Goal: Task Accomplishment & Management: Manage account settings

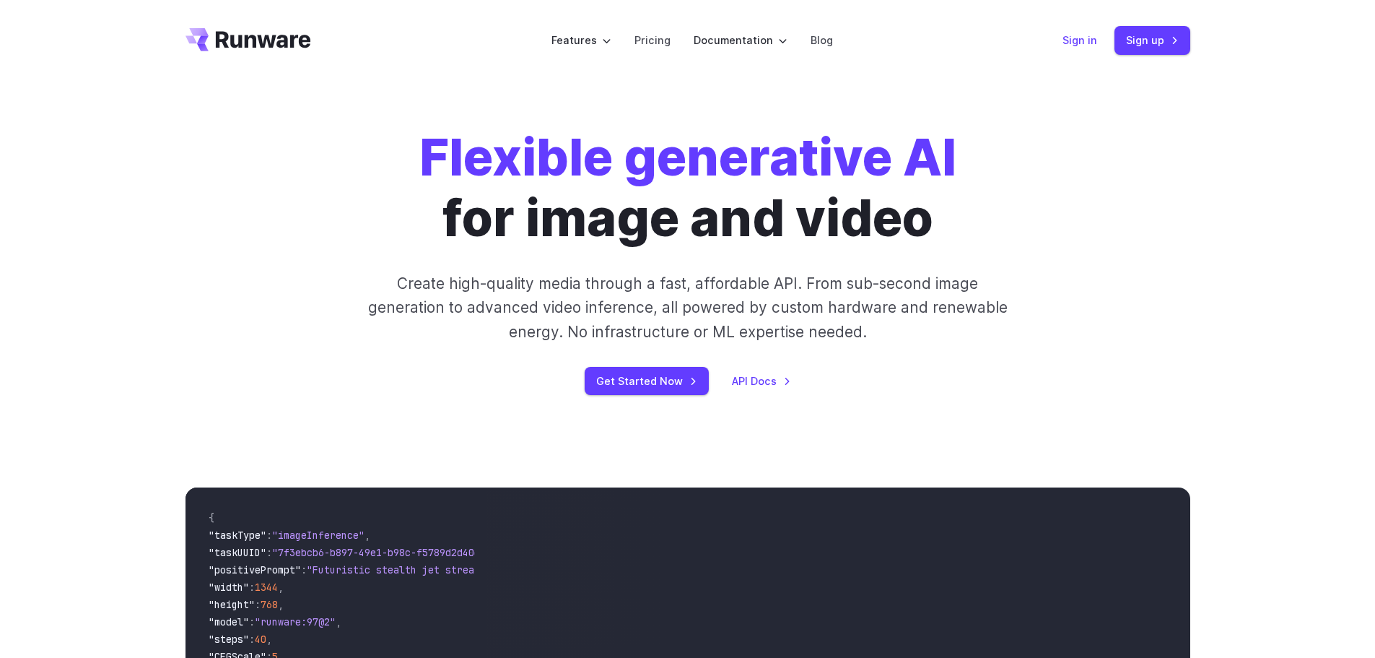
click at [1079, 41] on link "Sign in" at bounding box center [1080, 40] width 35 height 17
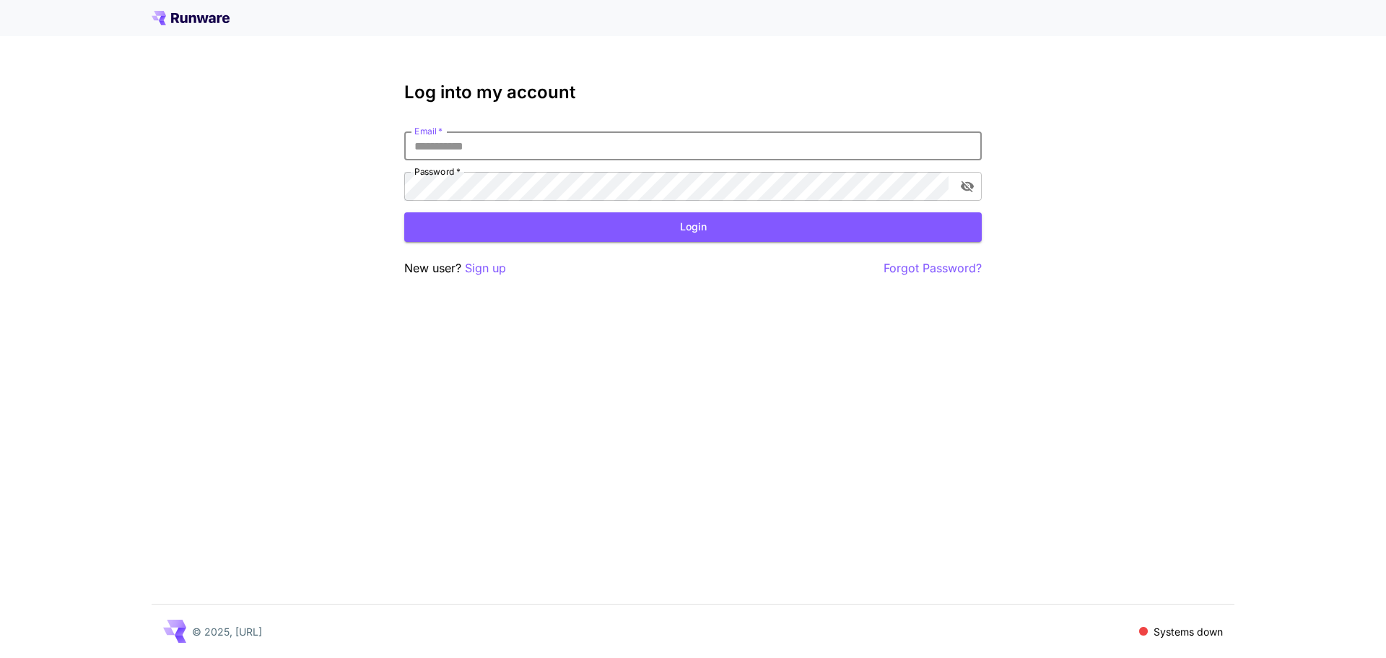
click at [528, 144] on input "Email   *" at bounding box center [693, 145] width 578 height 29
click at [487, 140] on input "Email   *" at bounding box center [693, 145] width 578 height 29
paste input "**********"
type input "**********"
click at [495, 232] on button "Login" at bounding box center [693, 227] width 578 height 30
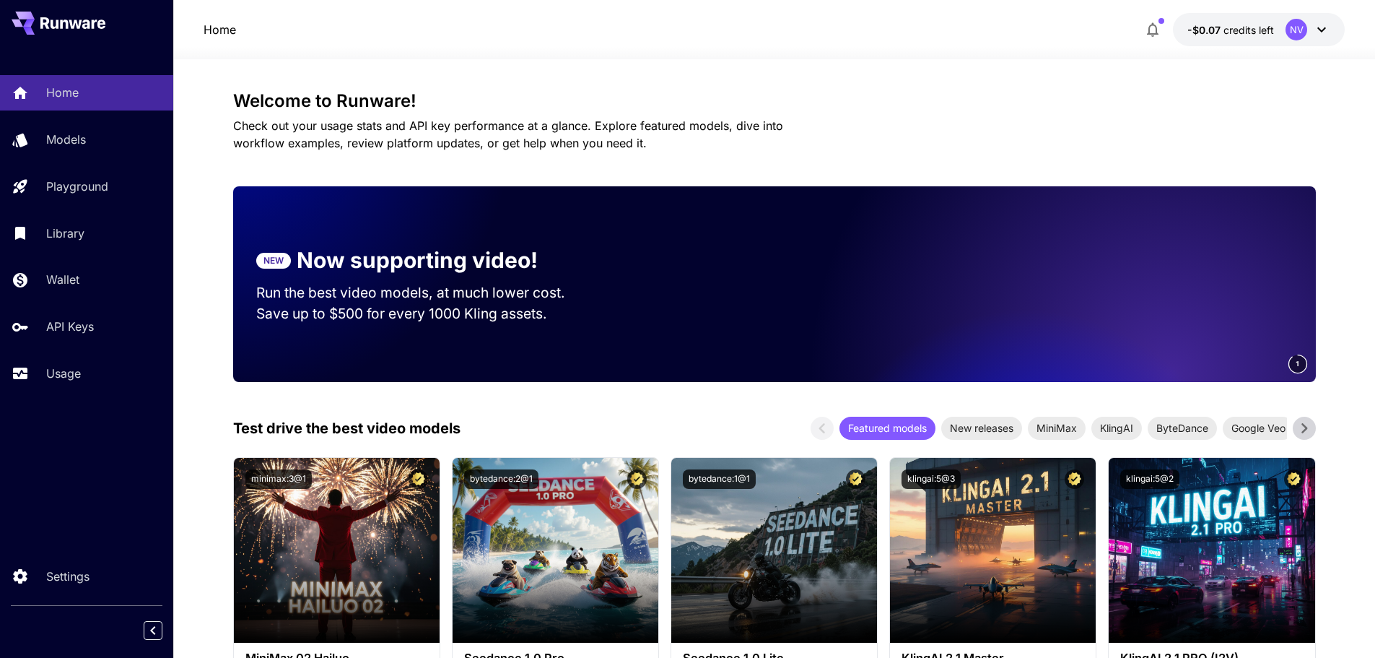
click at [1240, 18] on button "-$0.07 credits left NV" at bounding box center [1259, 29] width 172 height 33
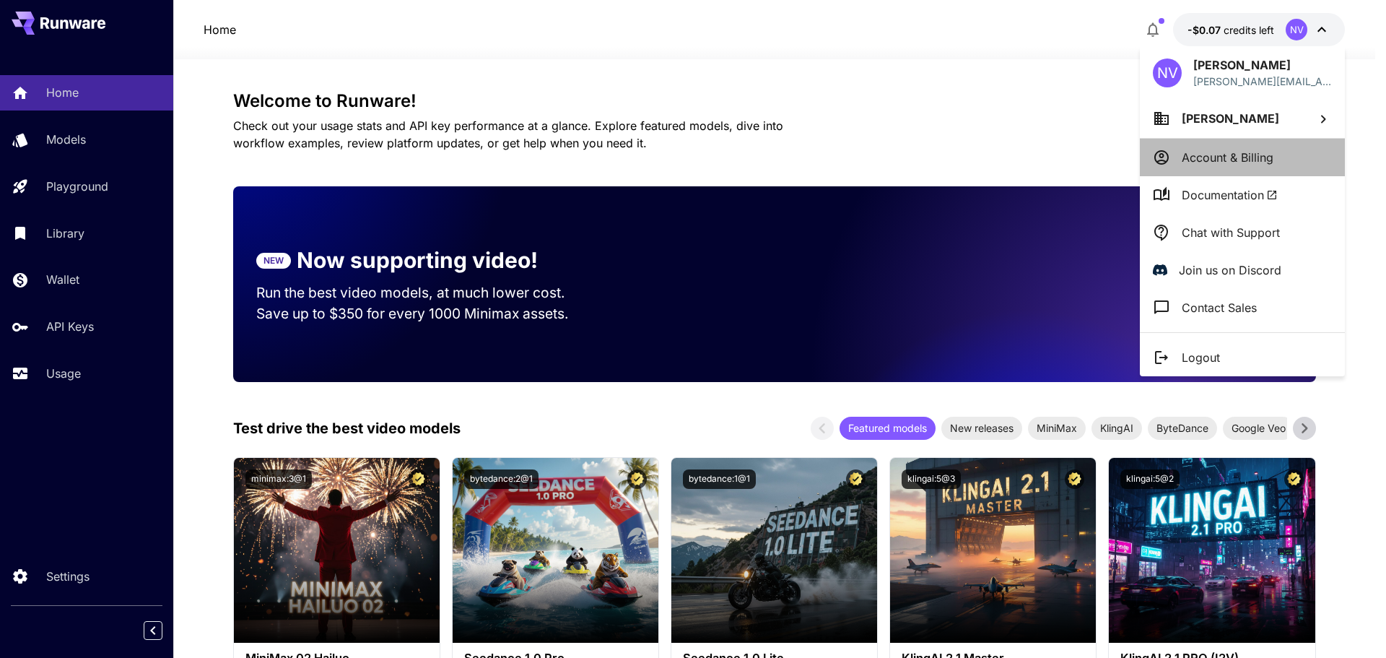
click at [1234, 154] on p "Account & Billing" at bounding box center [1228, 157] width 92 height 17
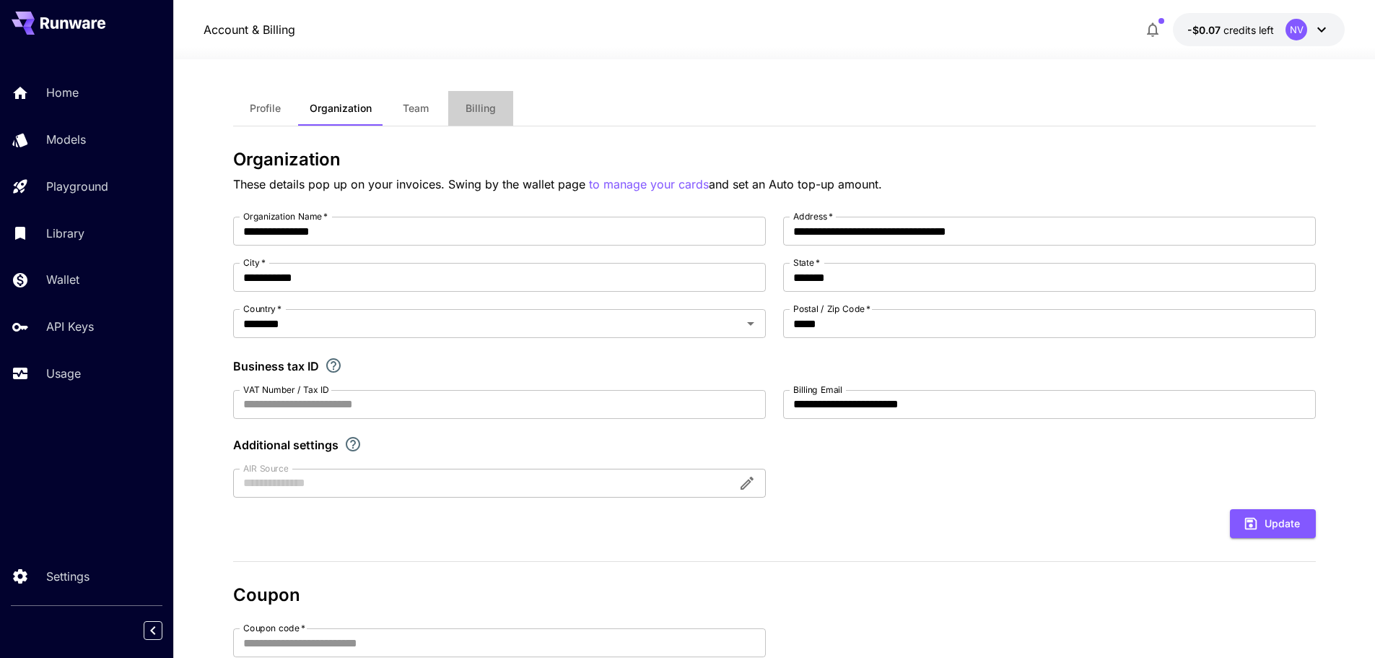
click at [470, 105] on span "Billing" at bounding box center [481, 108] width 30 height 13
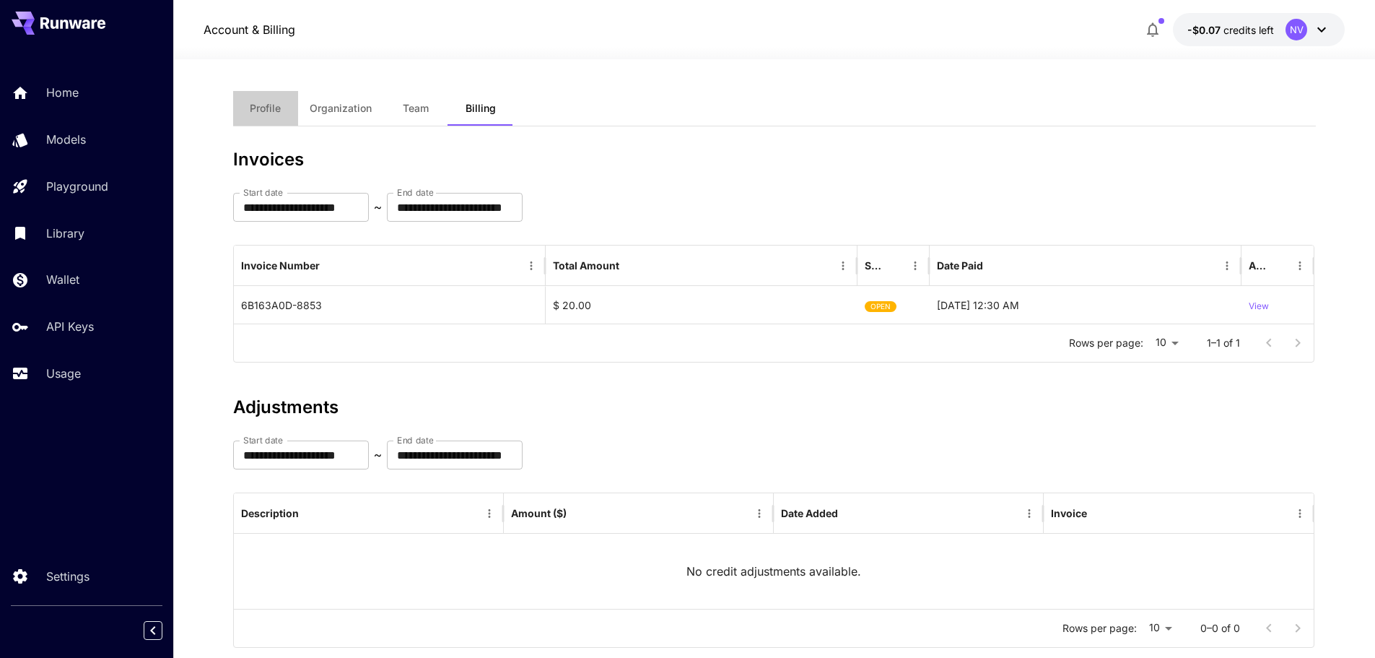
click at [273, 106] on span "Profile" at bounding box center [265, 108] width 31 height 13
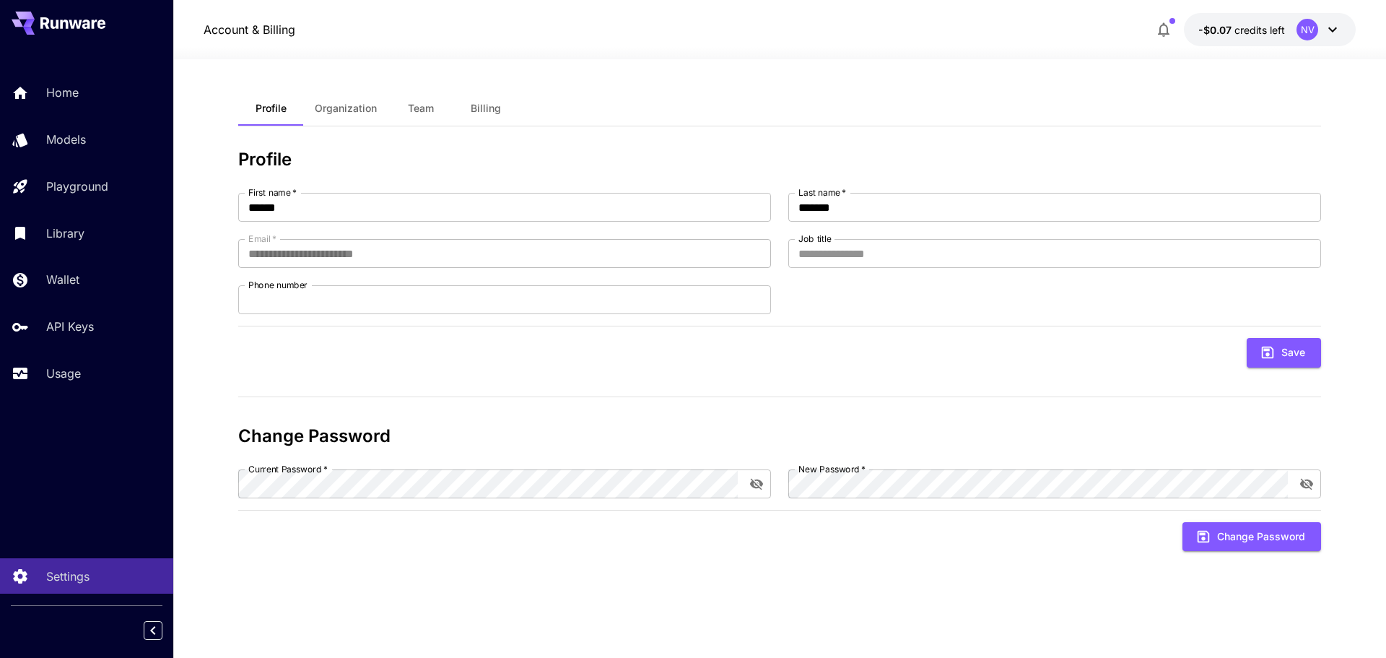
click at [487, 110] on span "Billing" at bounding box center [486, 108] width 30 height 13
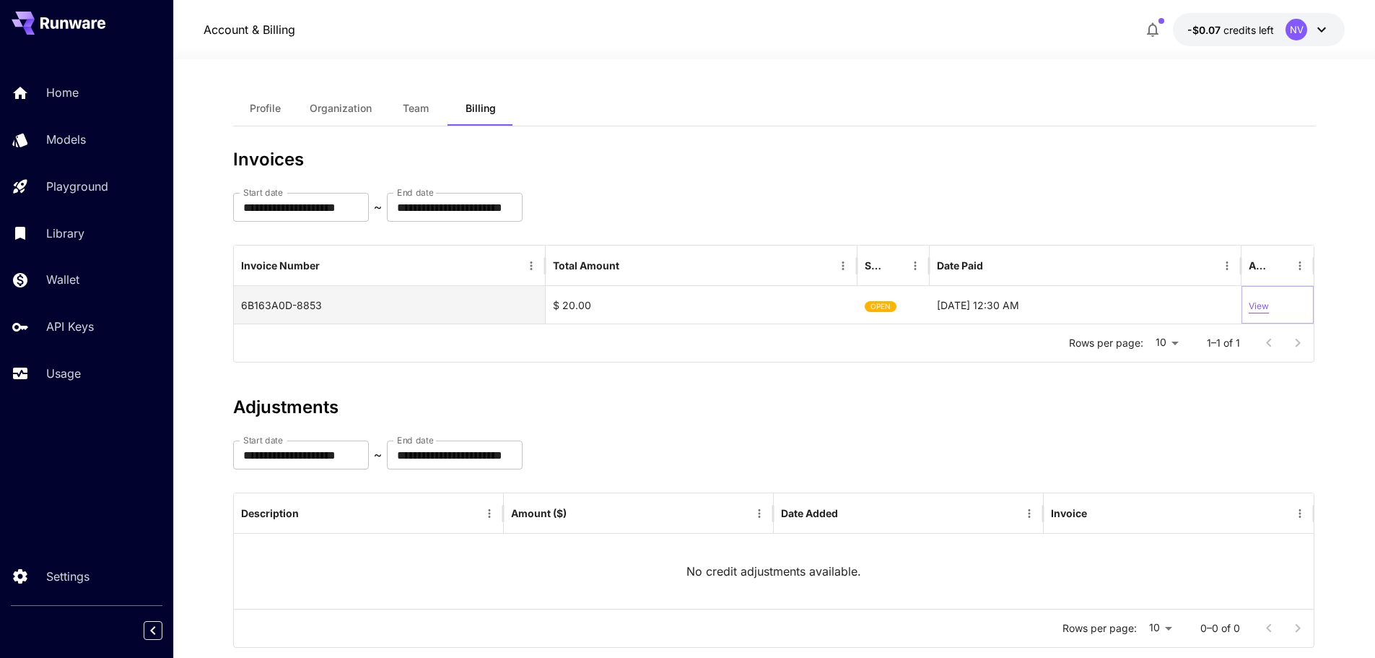
click at [1256, 302] on p "View" at bounding box center [1259, 307] width 20 height 14
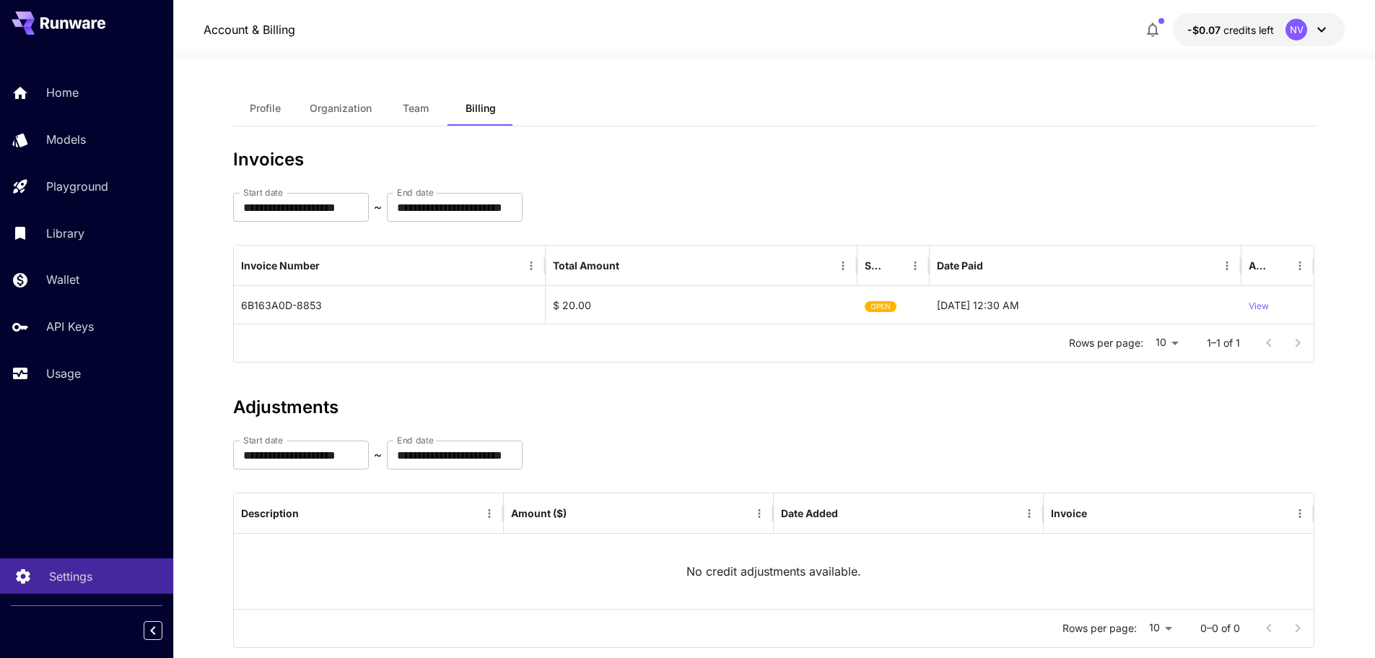
click at [69, 583] on p "Settings" at bounding box center [70, 575] width 43 height 17
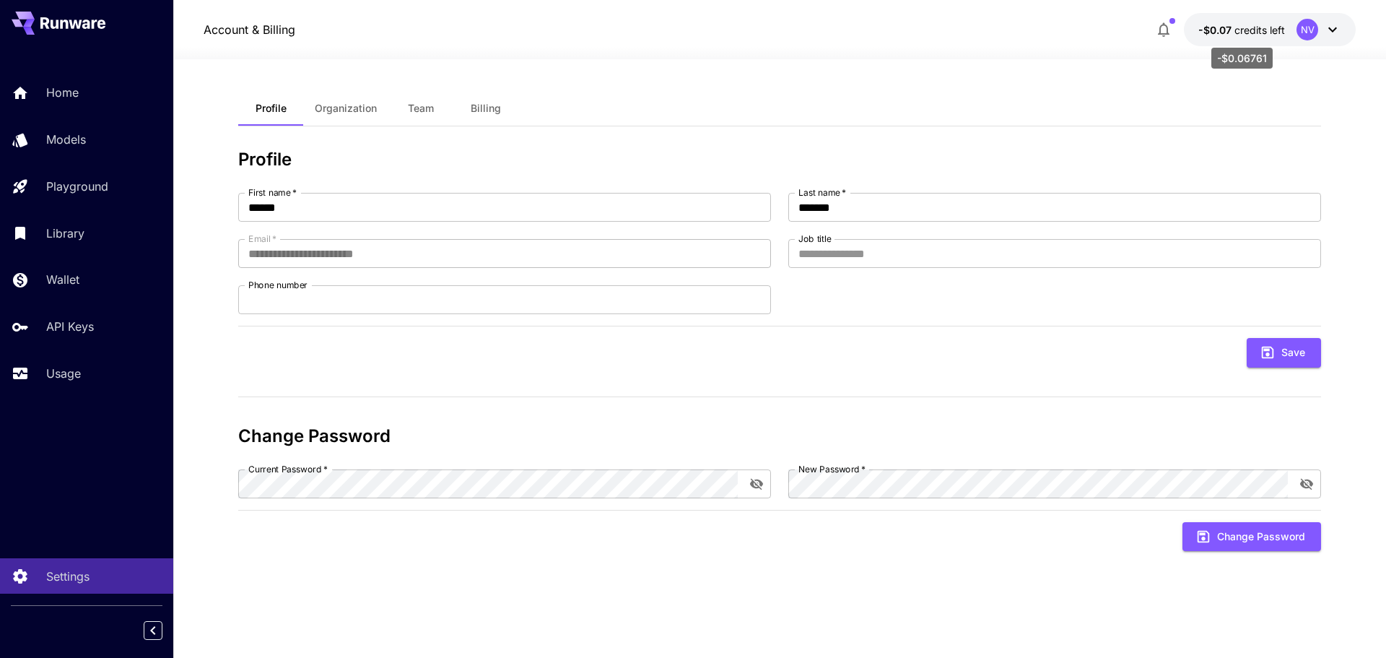
click at [1233, 27] on span "-$0.07" at bounding box center [1216, 30] width 36 height 12
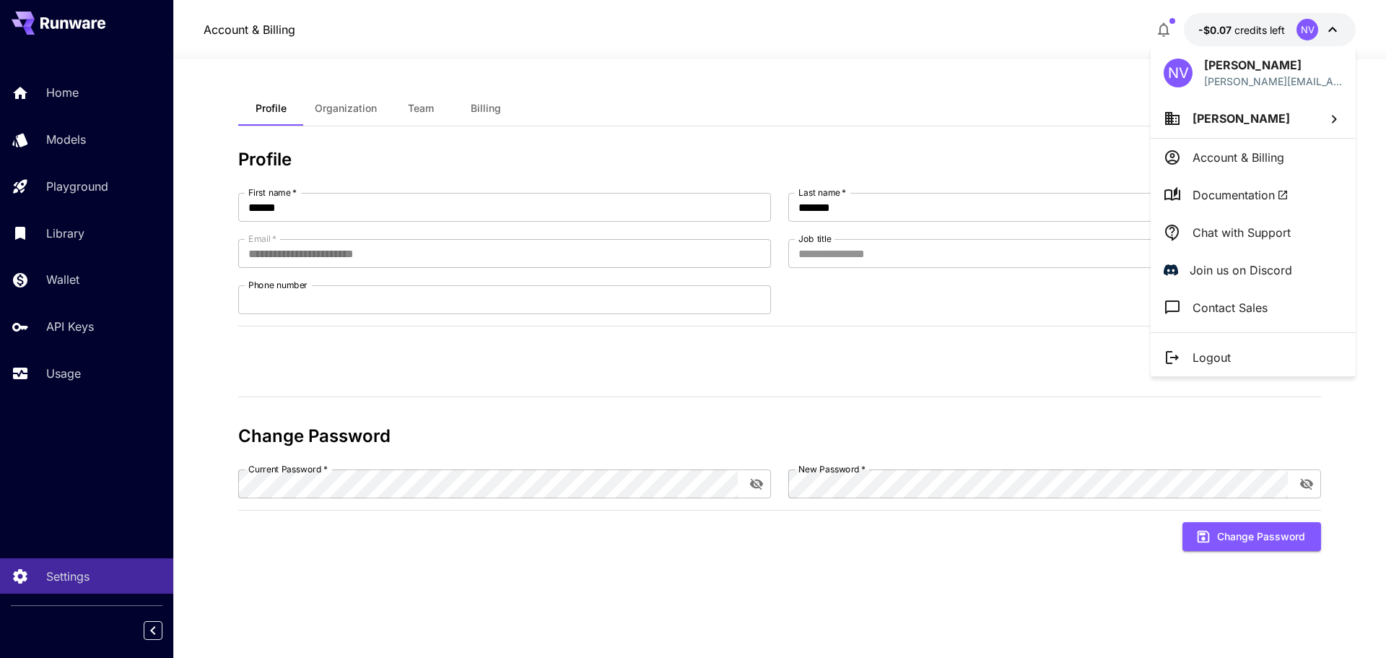
click at [1256, 111] on span "nguyen van chau" at bounding box center [1241, 118] width 97 height 14
click at [1084, 148] on p "nguyen van cha..." at bounding box center [1062, 146] width 108 height 17
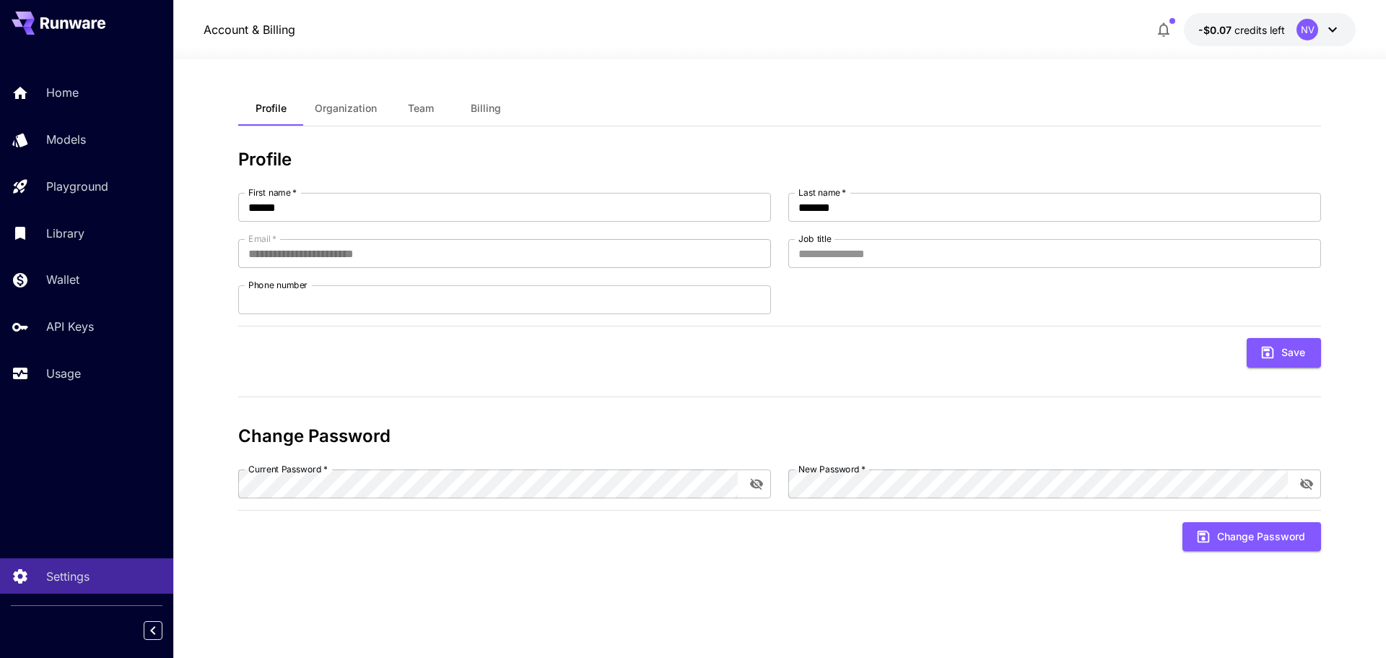
click at [1166, 29] on icon "button" at bounding box center [1163, 29] width 17 height 17
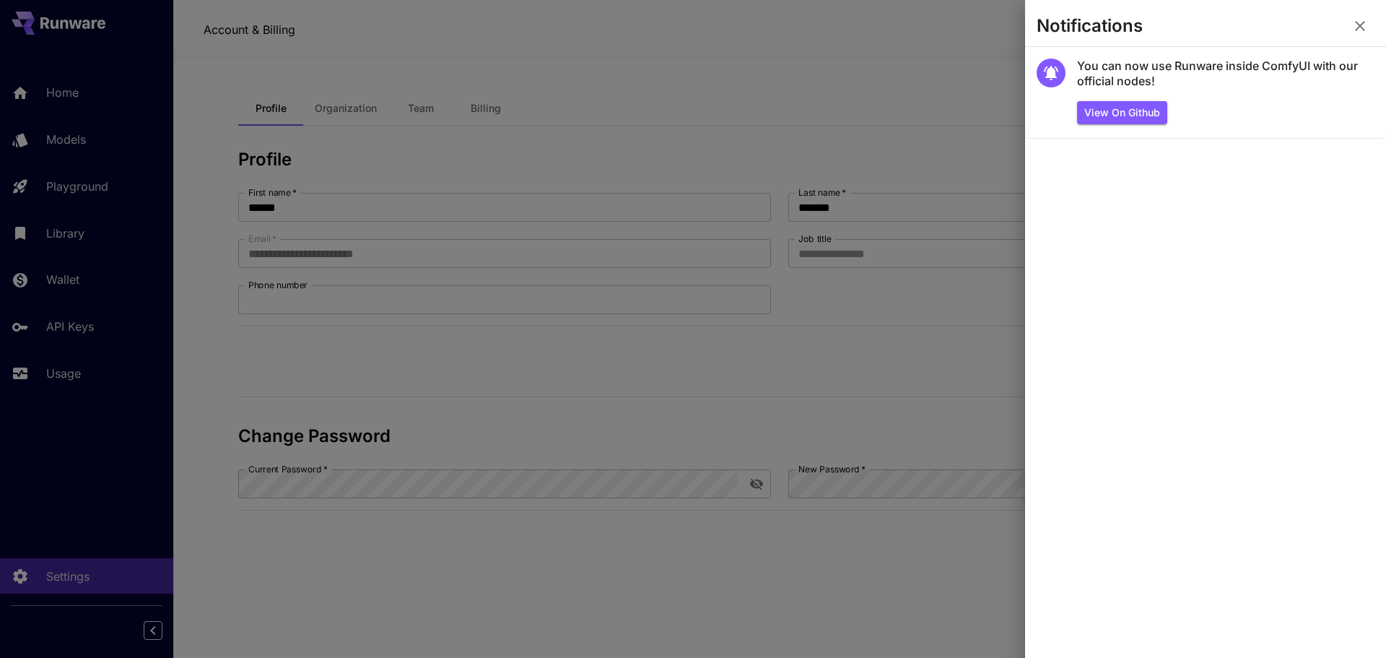
click at [1359, 27] on icon "button" at bounding box center [1360, 26] width 10 height 10
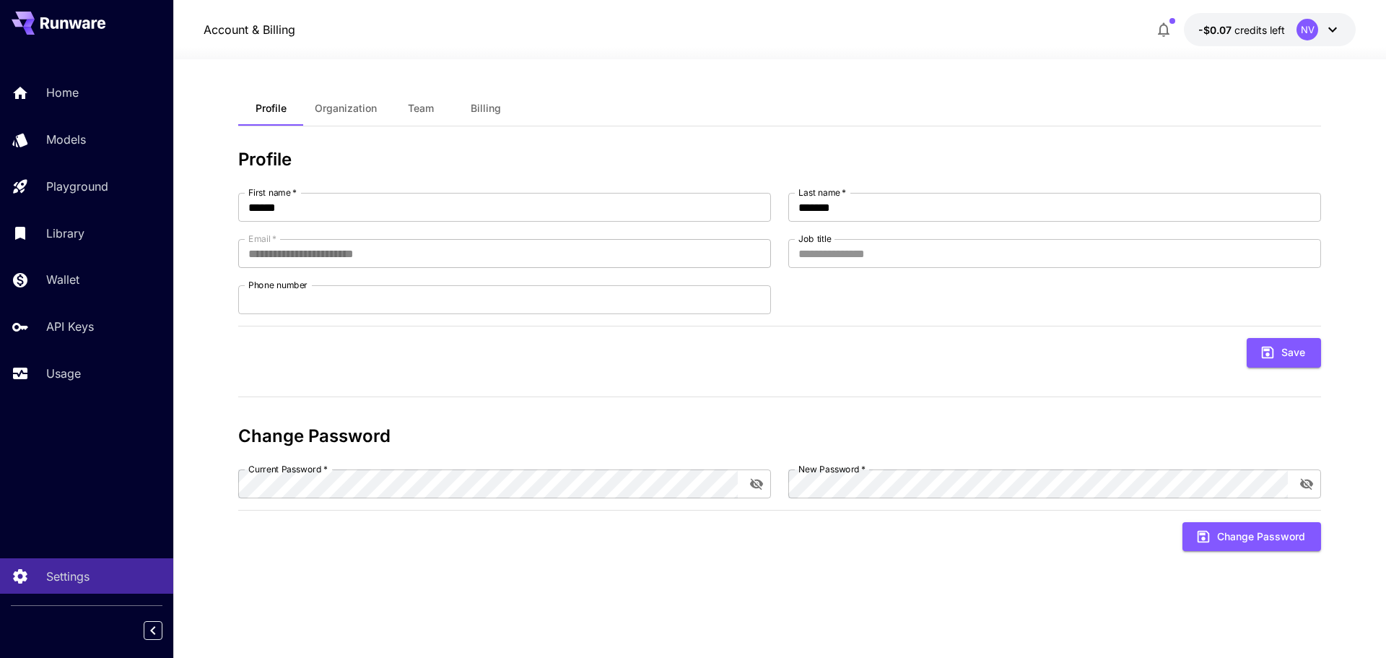
click at [1325, 30] on icon at bounding box center [1332, 29] width 17 height 17
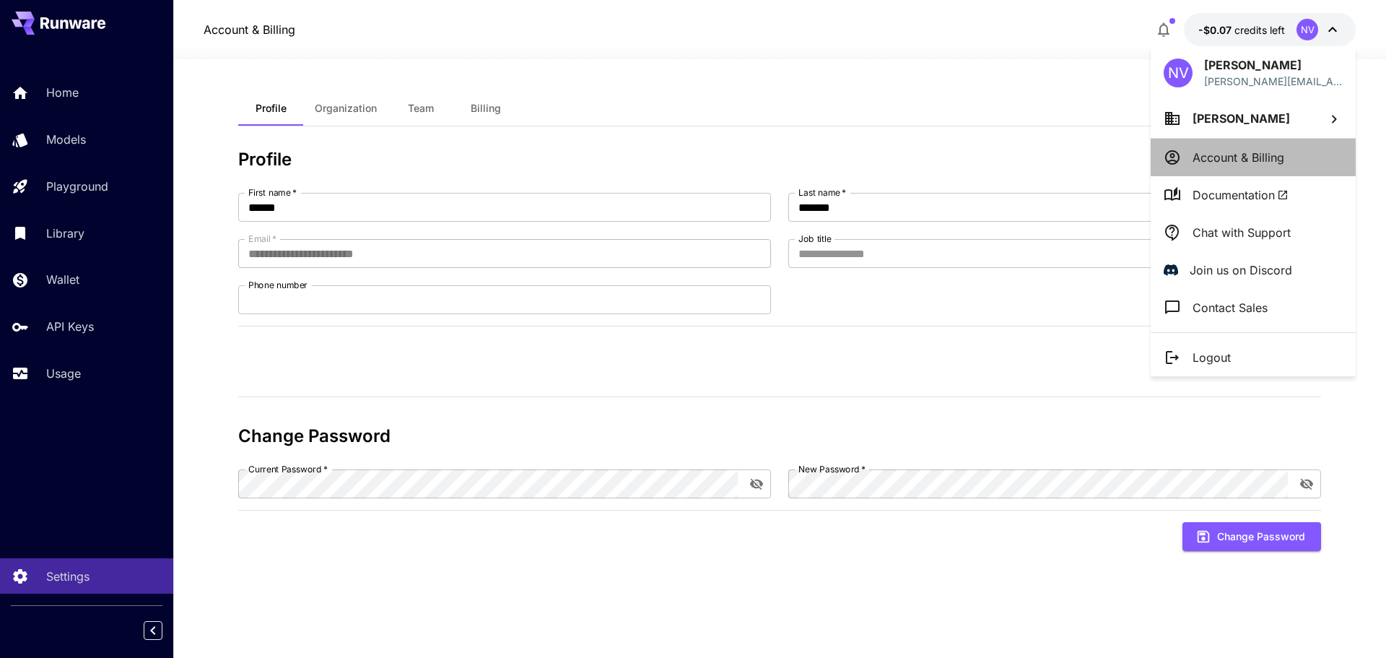
click at [1295, 156] on li "Account & Billing" at bounding box center [1253, 158] width 205 height 38
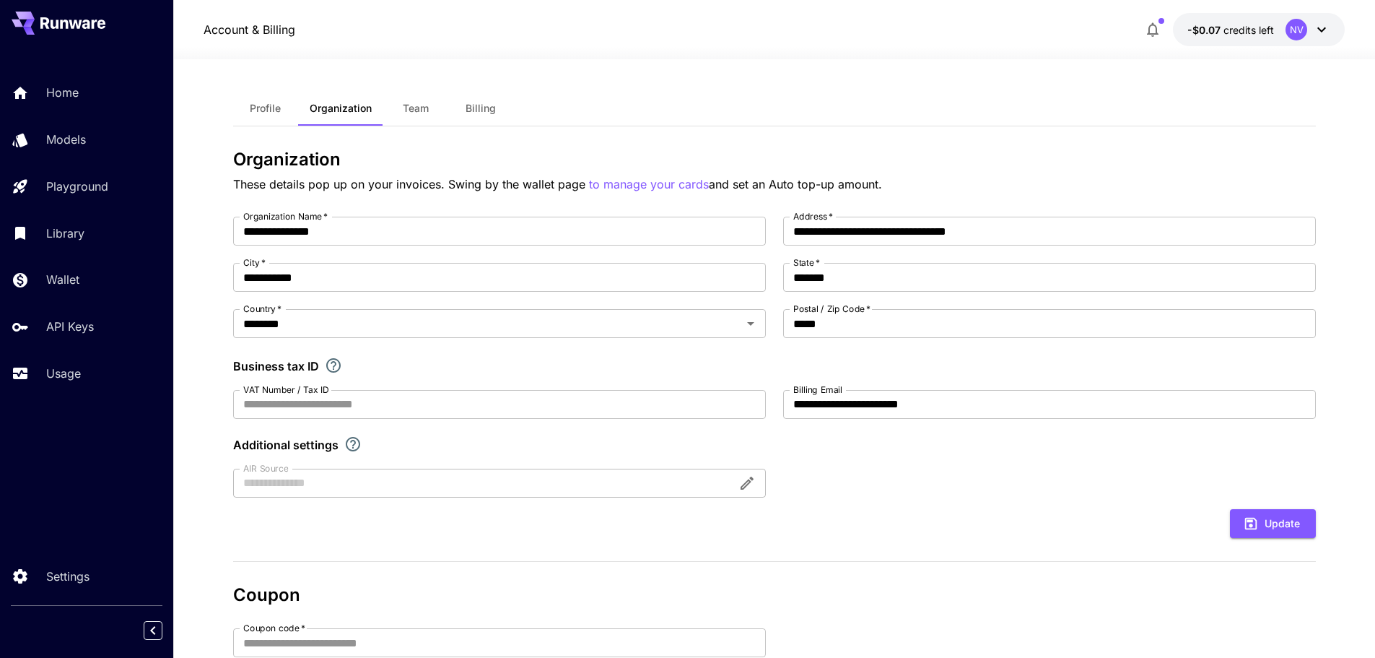
click at [480, 108] on span "Billing" at bounding box center [481, 108] width 30 height 13
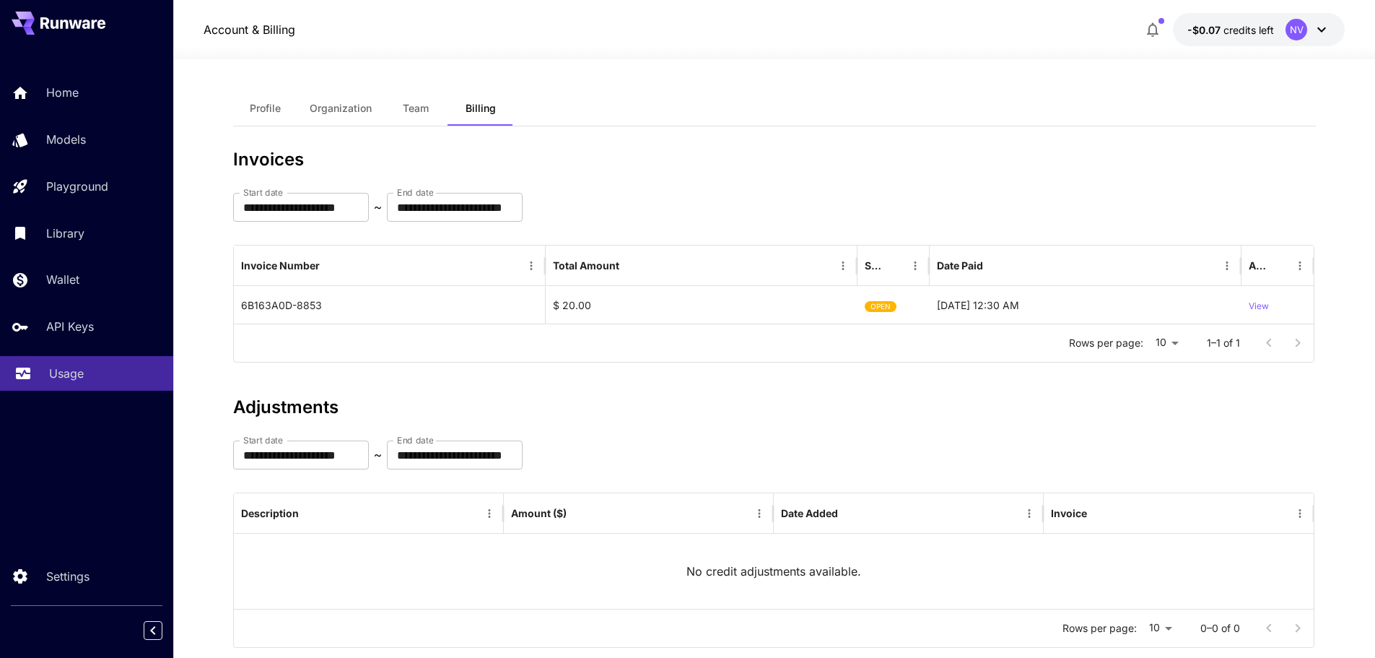
click at [95, 371] on div "Usage" at bounding box center [105, 373] width 113 height 17
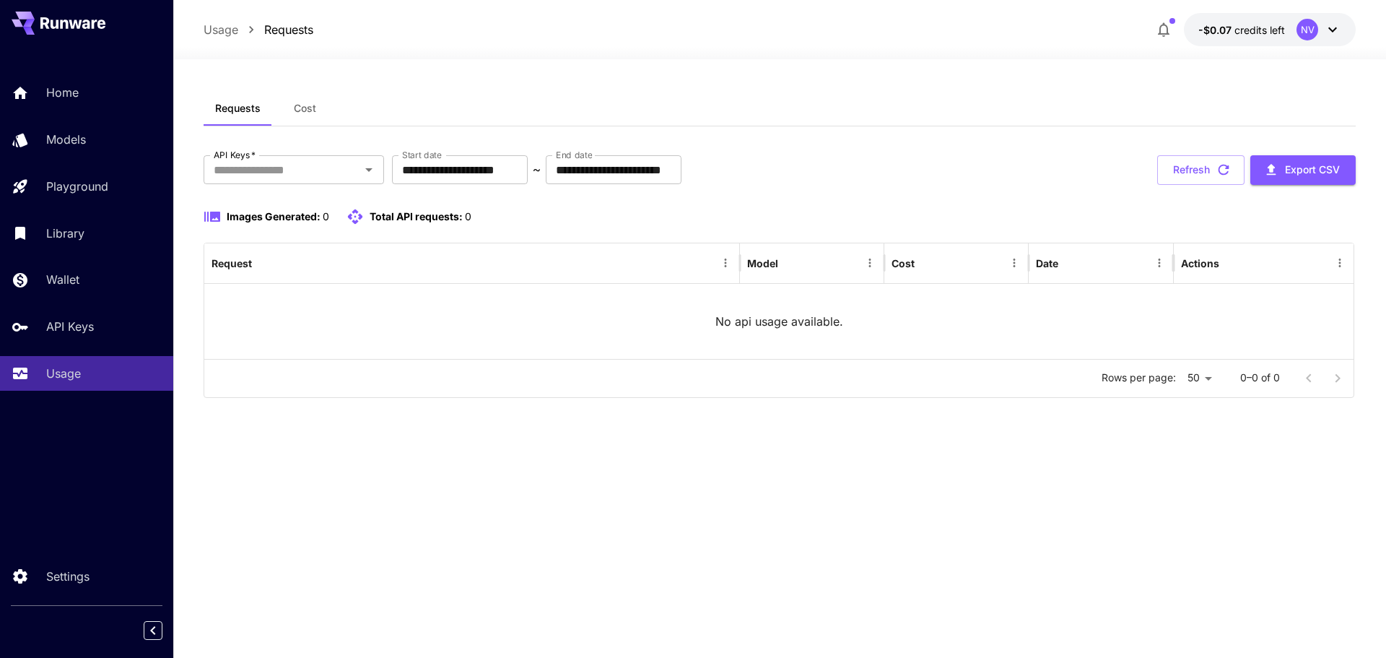
click at [1338, 30] on icon at bounding box center [1332, 29] width 17 height 17
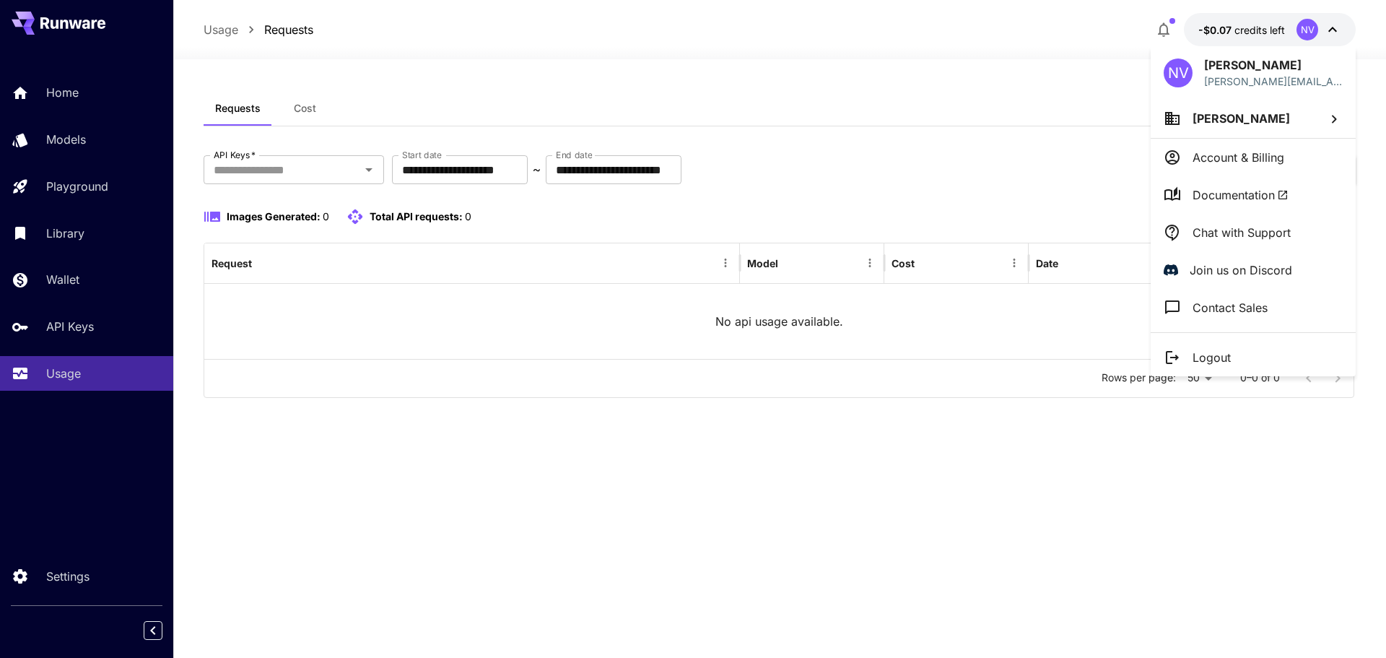
click at [1244, 154] on p "Account & Billing" at bounding box center [1239, 157] width 92 height 17
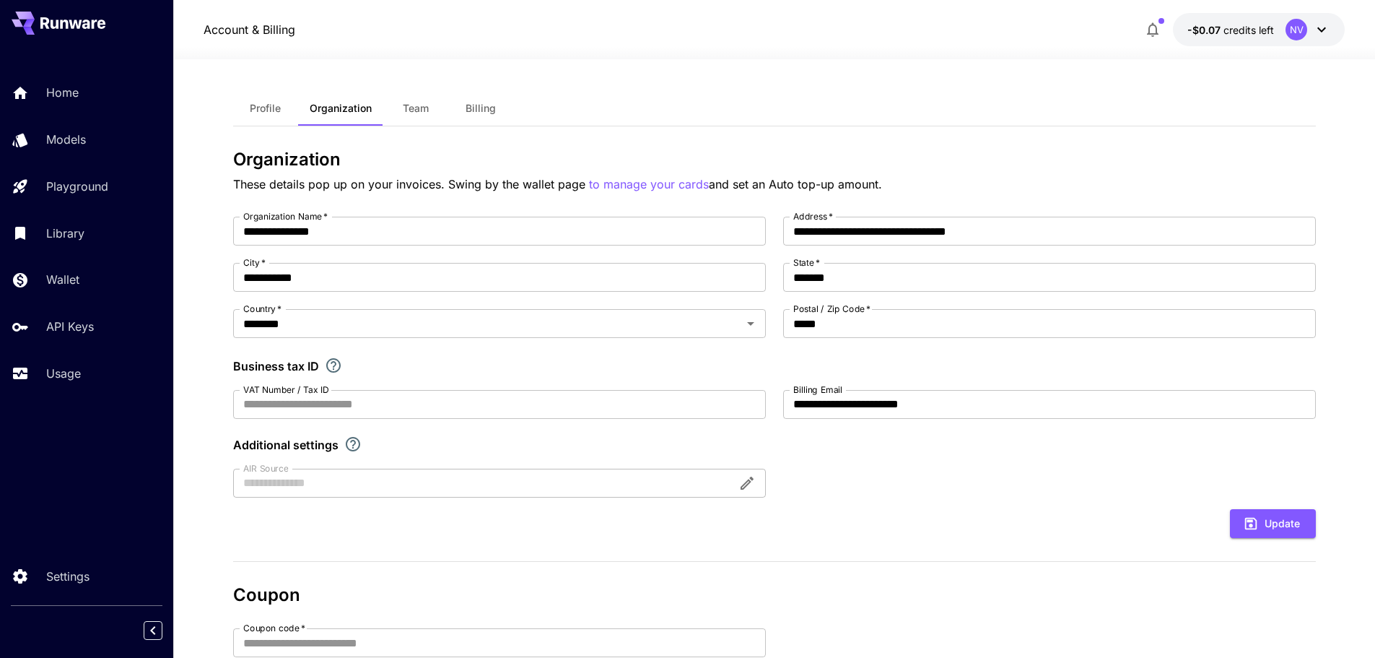
click at [479, 103] on span "Billing" at bounding box center [481, 108] width 30 height 13
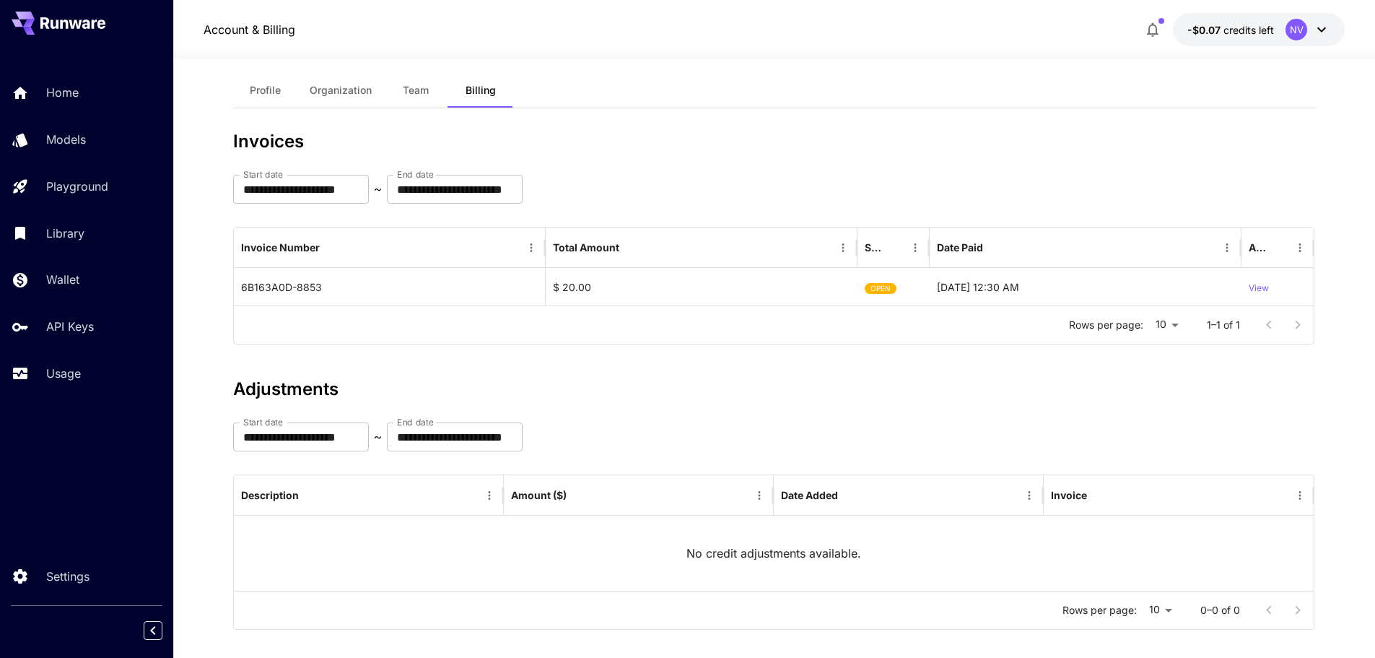
scroll to position [33, 0]
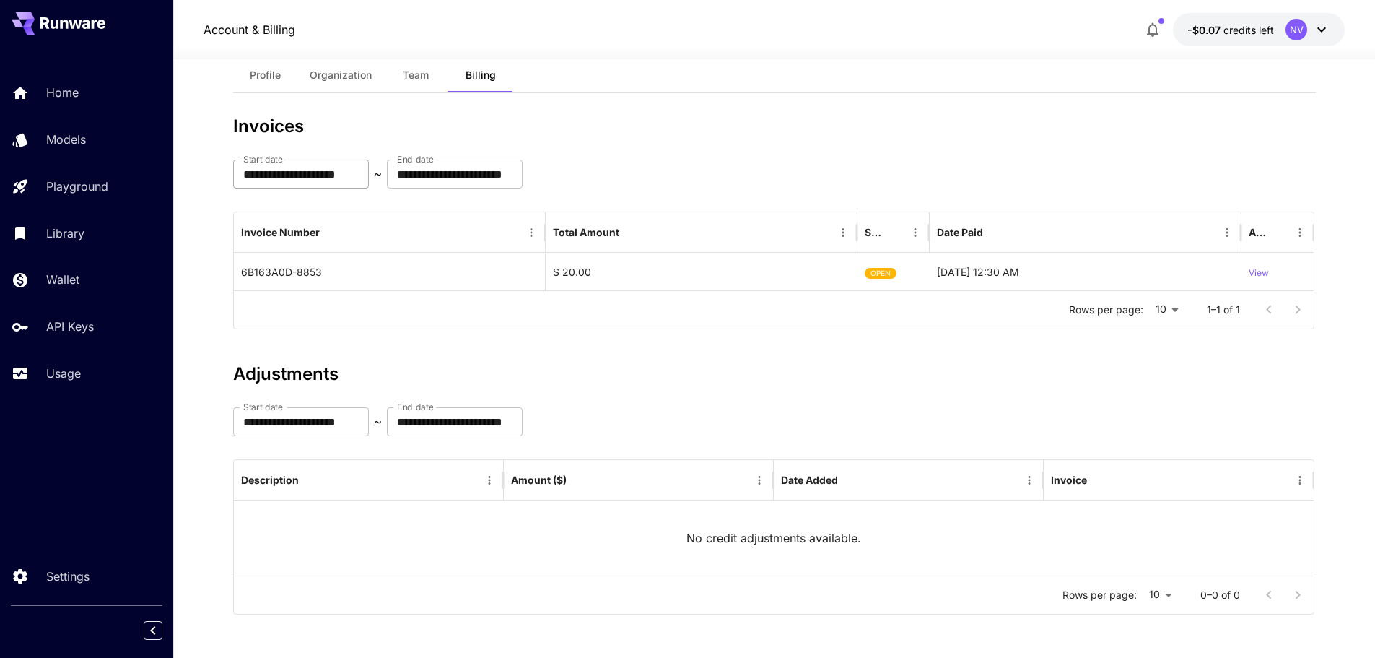
click at [369, 171] on input "**********" at bounding box center [301, 174] width 136 height 29
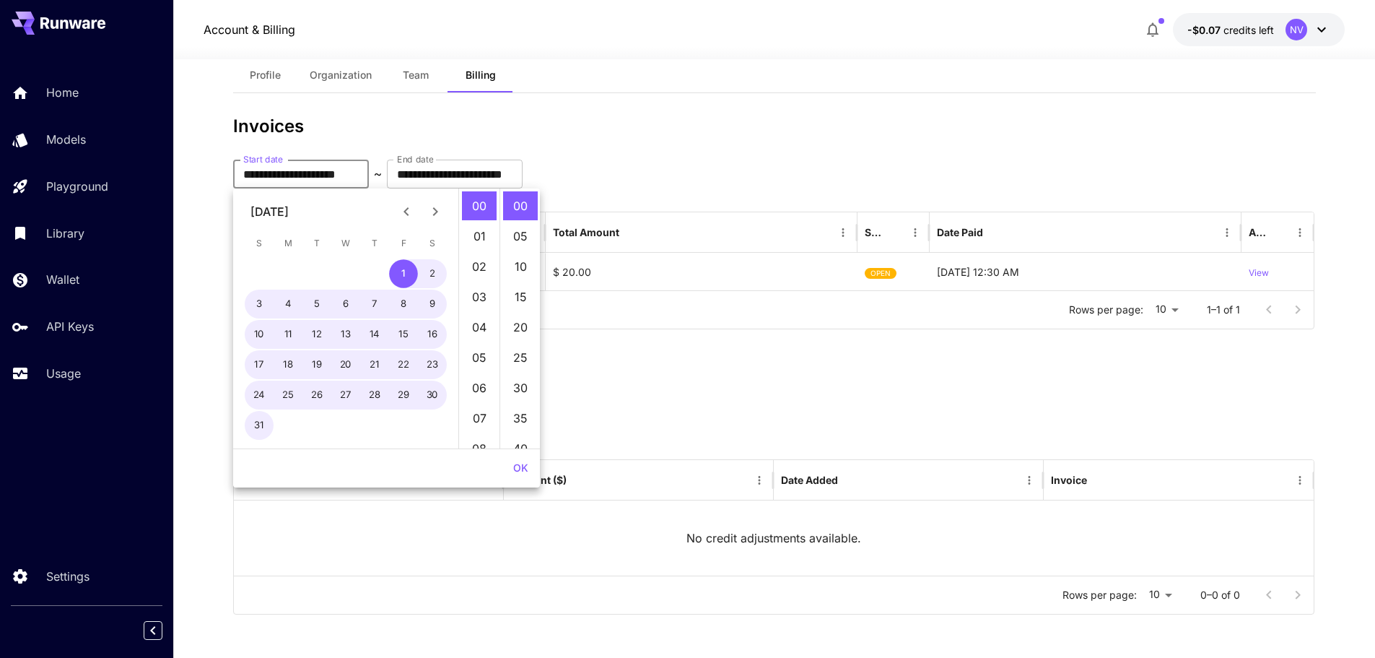
click at [567, 126] on h3 "Invoices" at bounding box center [774, 126] width 1083 height 20
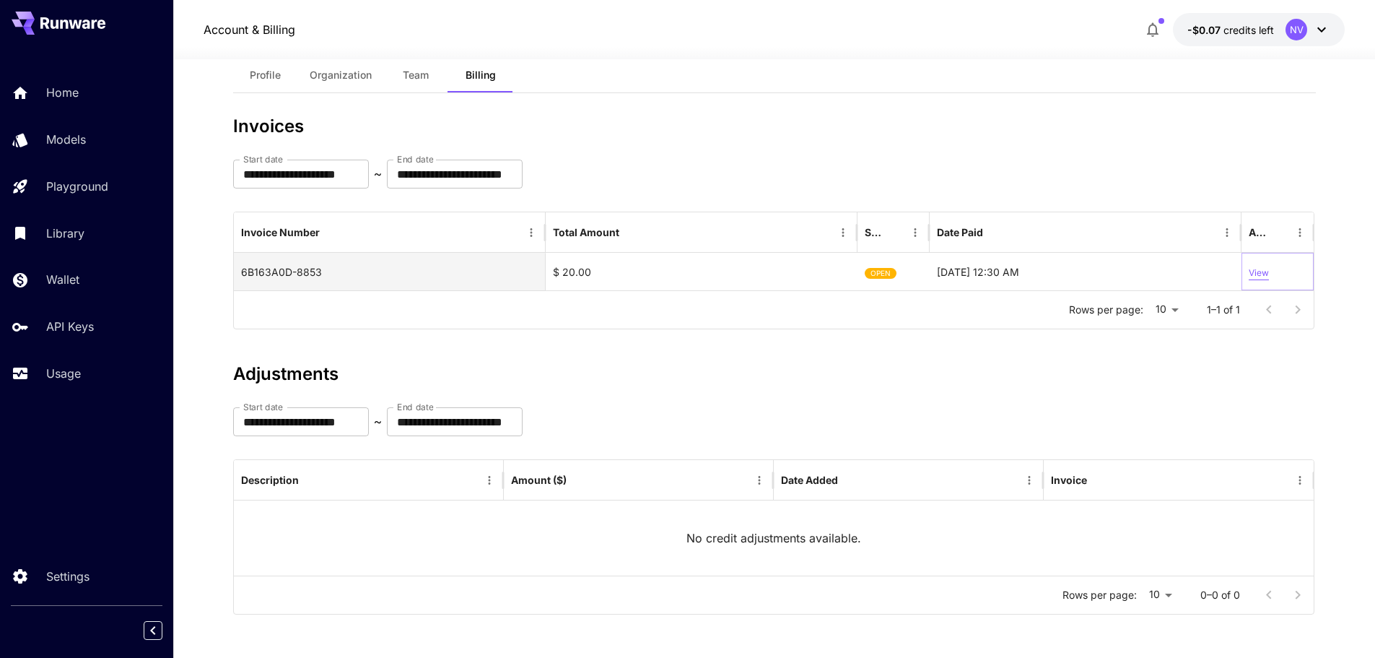
click at [1261, 269] on p "View" at bounding box center [1259, 273] width 20 height 14
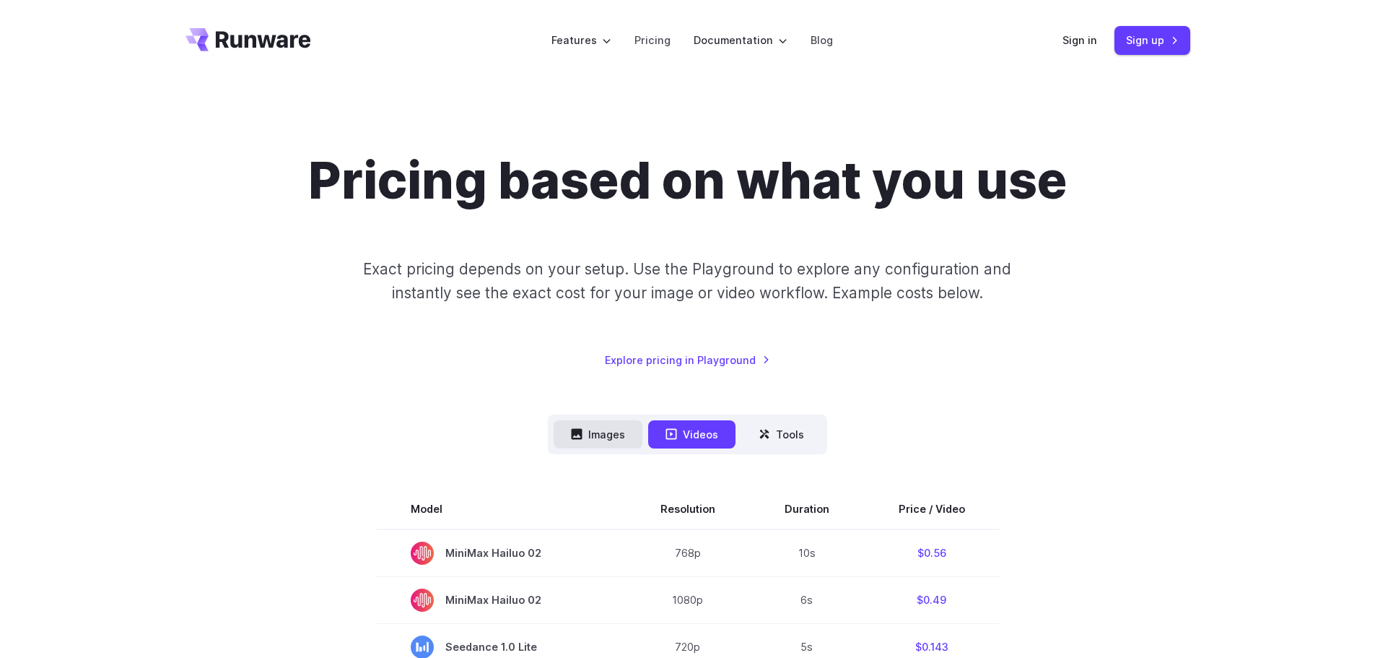
click at [612, 434] on button "Images" at bounding box center [598, 434] width 89 height 28
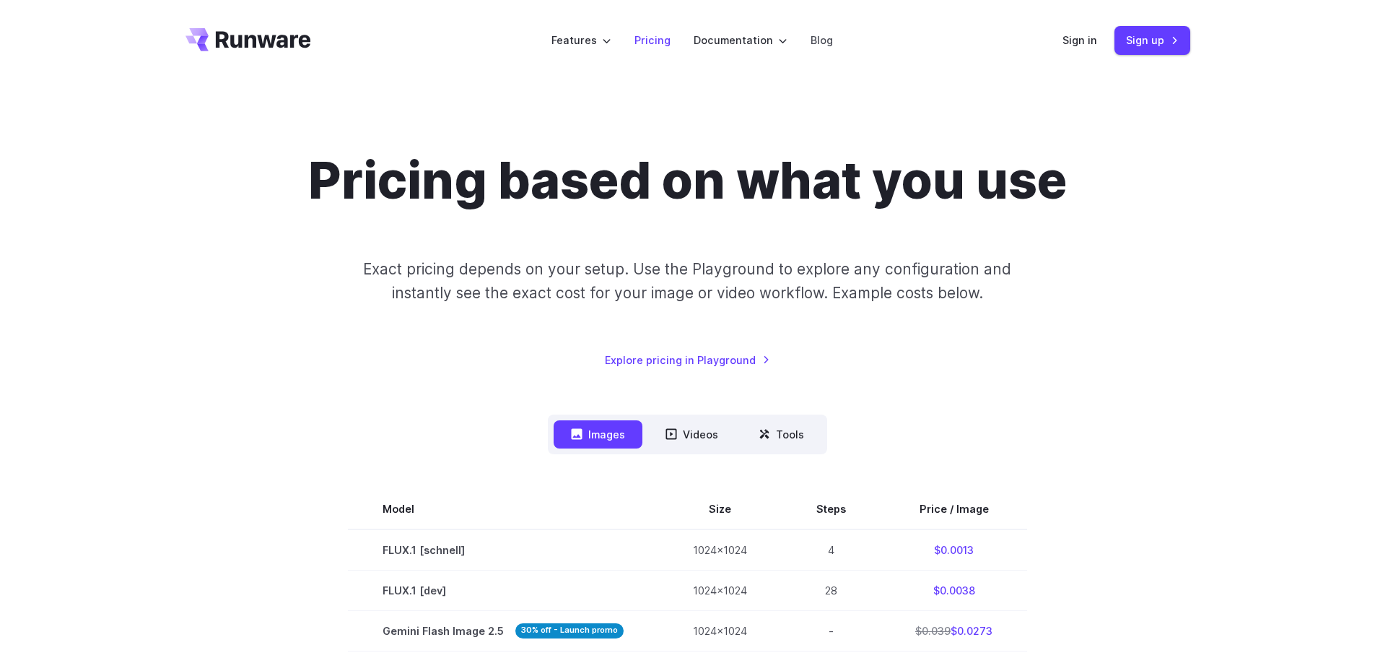
click at [652, 43] on link "Pricing" at bounding box center [653, 40] width 36 height 17
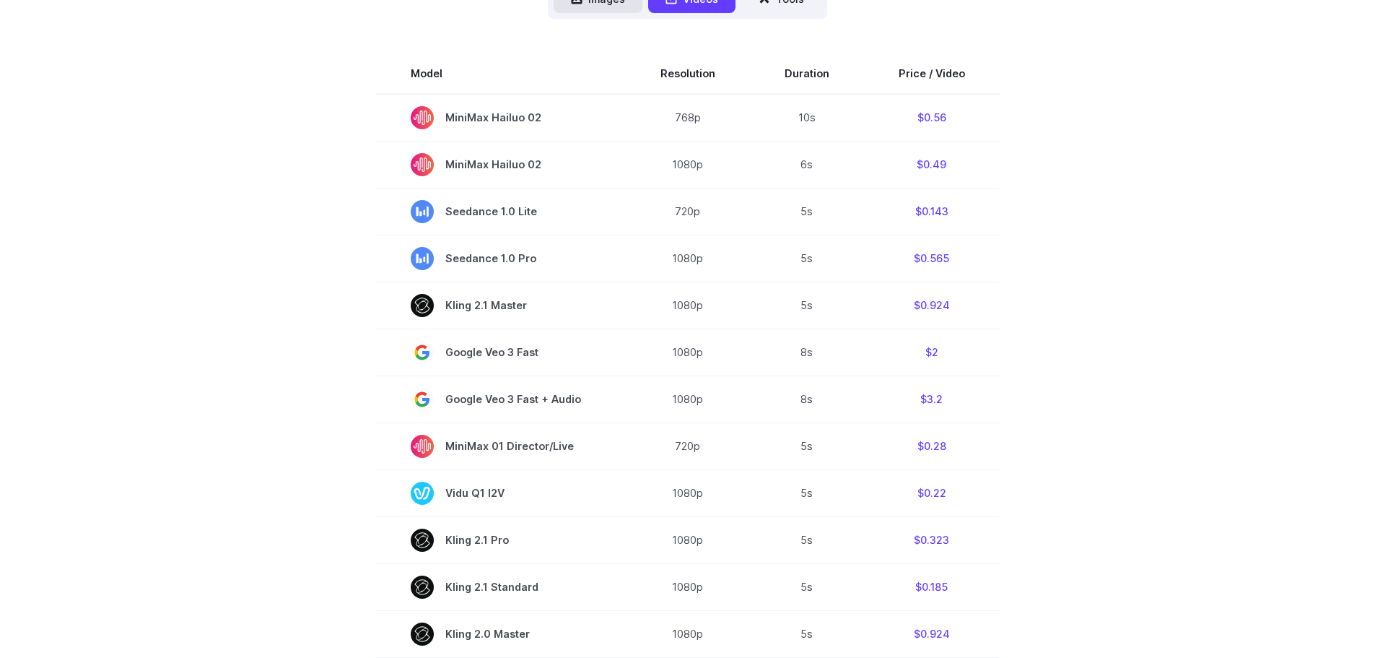
scroll to position [289, 0]
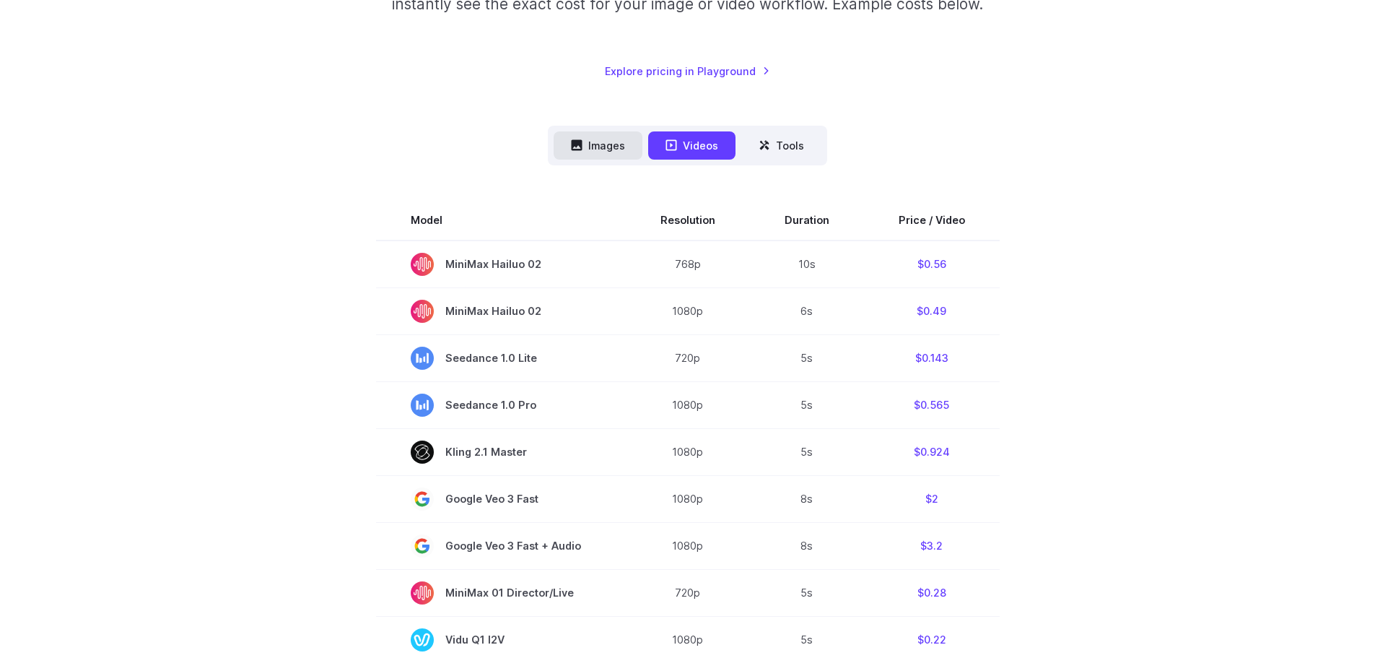
click at [613, 144] on button "Images" at bounding box center [598, 145] width 89 height 28
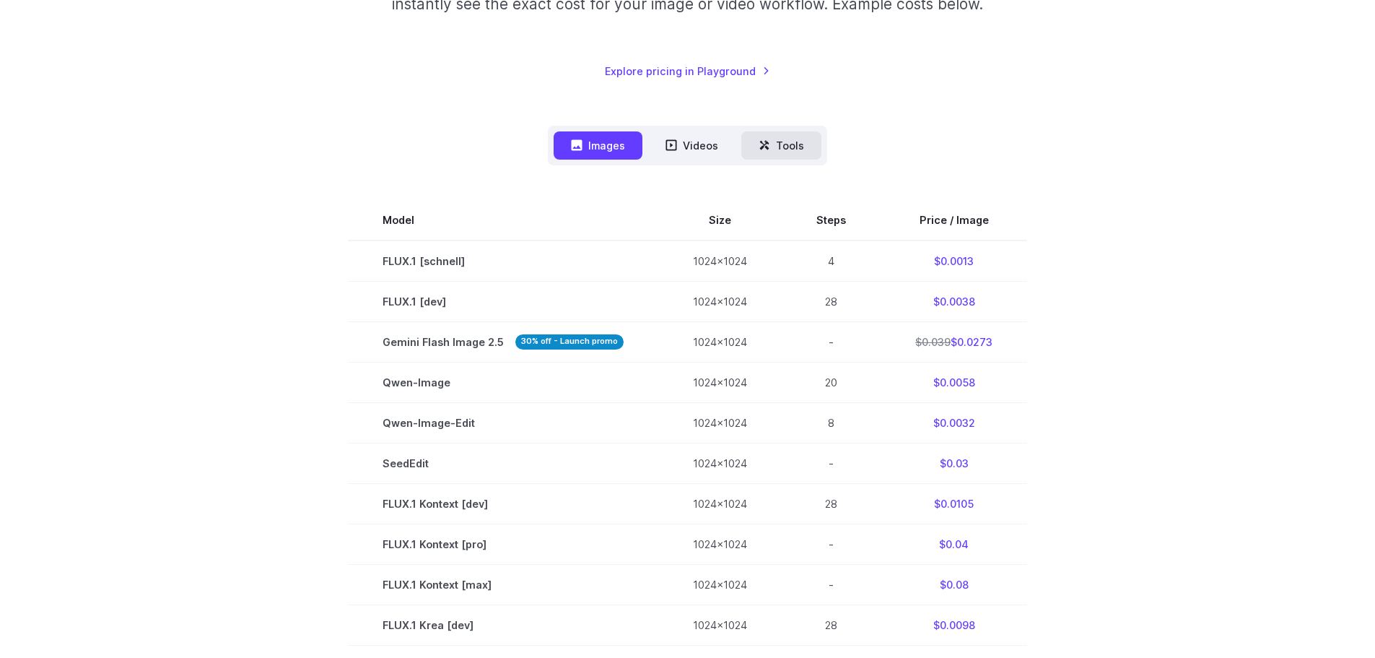
click at [769, 142] on icon at bounding box center [765, 145] width 12 height 12
click at [611, 143] on button "Images" at bounding box center [598, 145] width 89 height 28
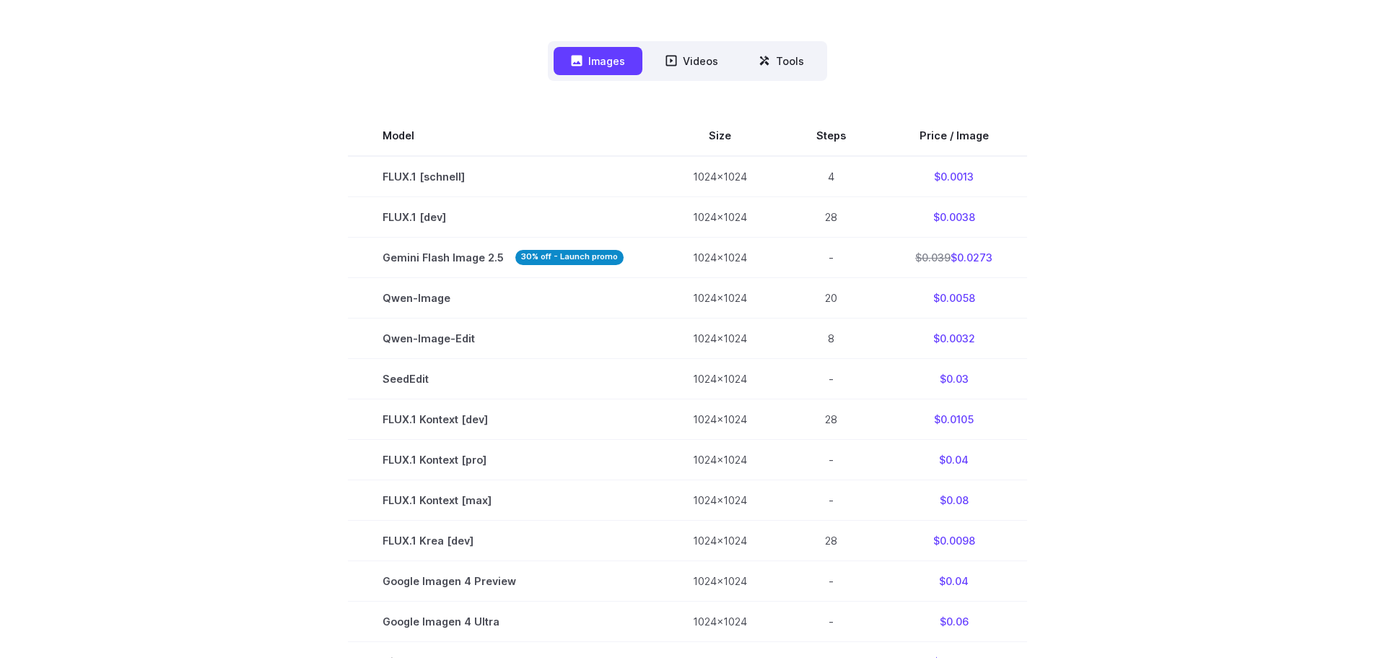
scroll to position [361, 0]
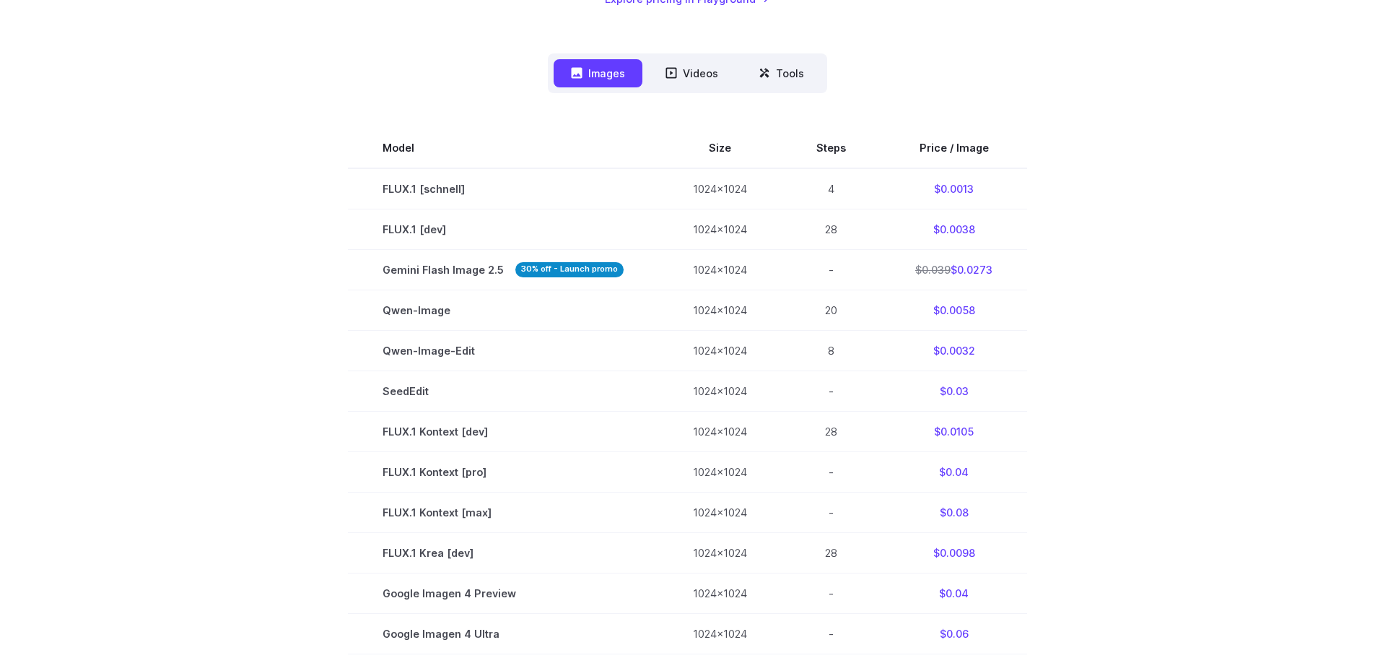
click at [587, 74] on button "Images" at bounding box center [598, 73] width 89 height 28
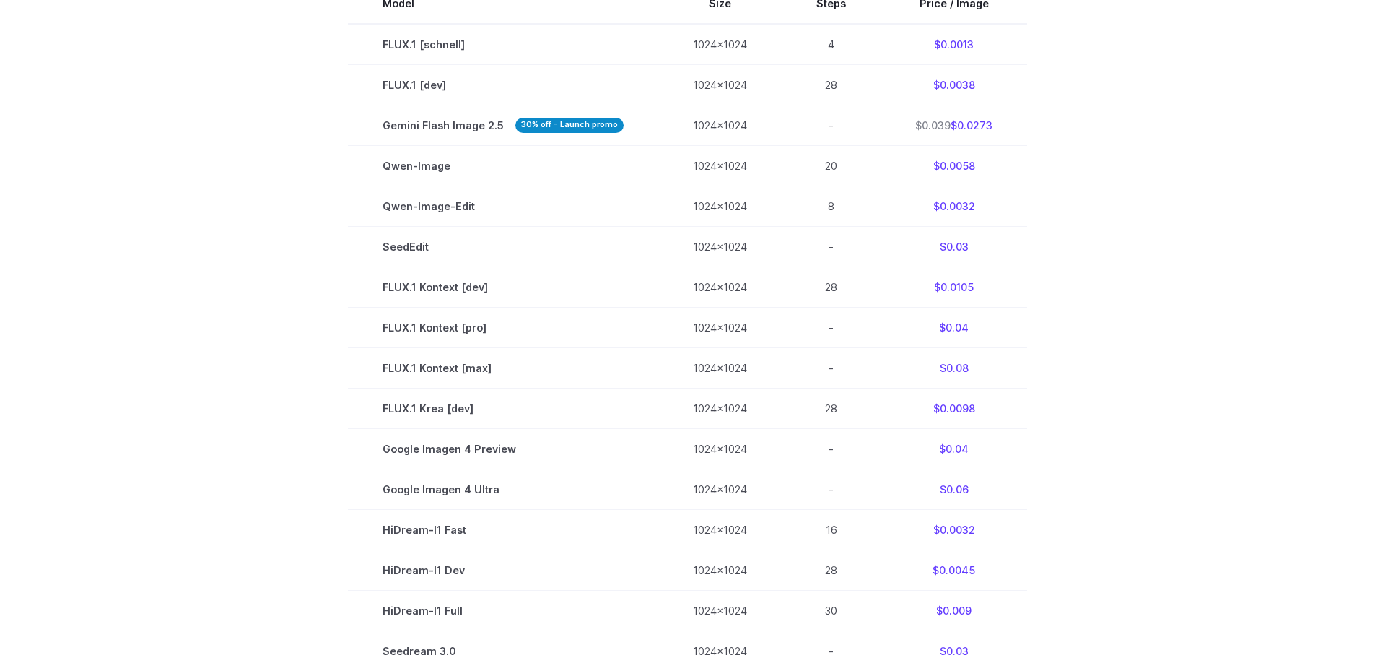
scroll to position [144, 0]
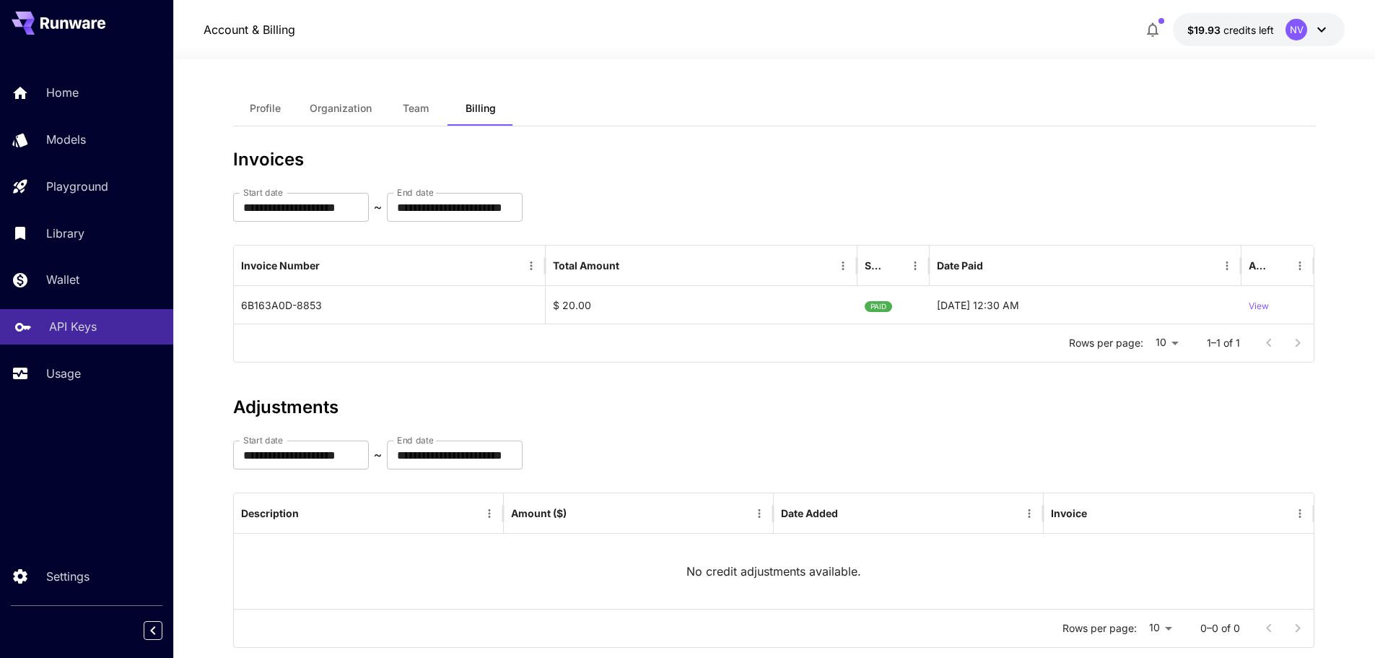
click at [96, 328] on p "API Keys" at bounding box center [73, 326] width 48 height 17
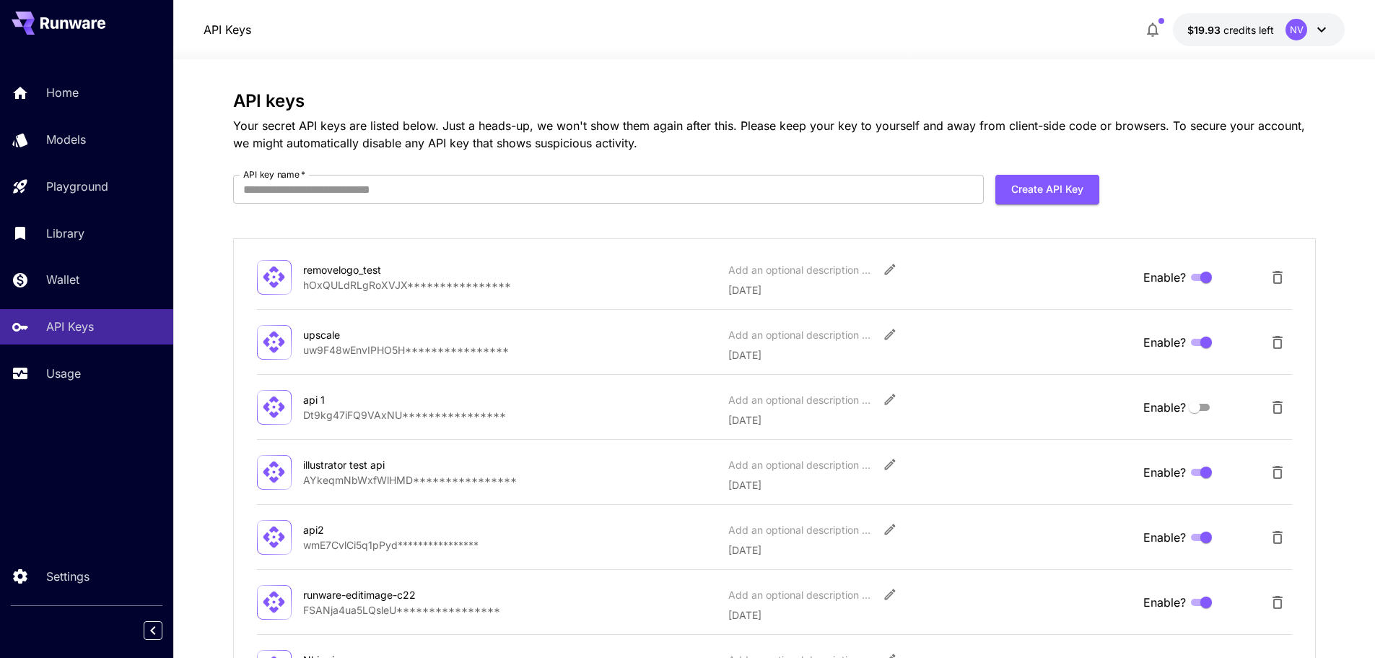
click at [878, 23] on div "API Keys $19.93 credits left [GEOGRAPHIC_DATA]" at bounding box center [775, 29] width 1142 height 33
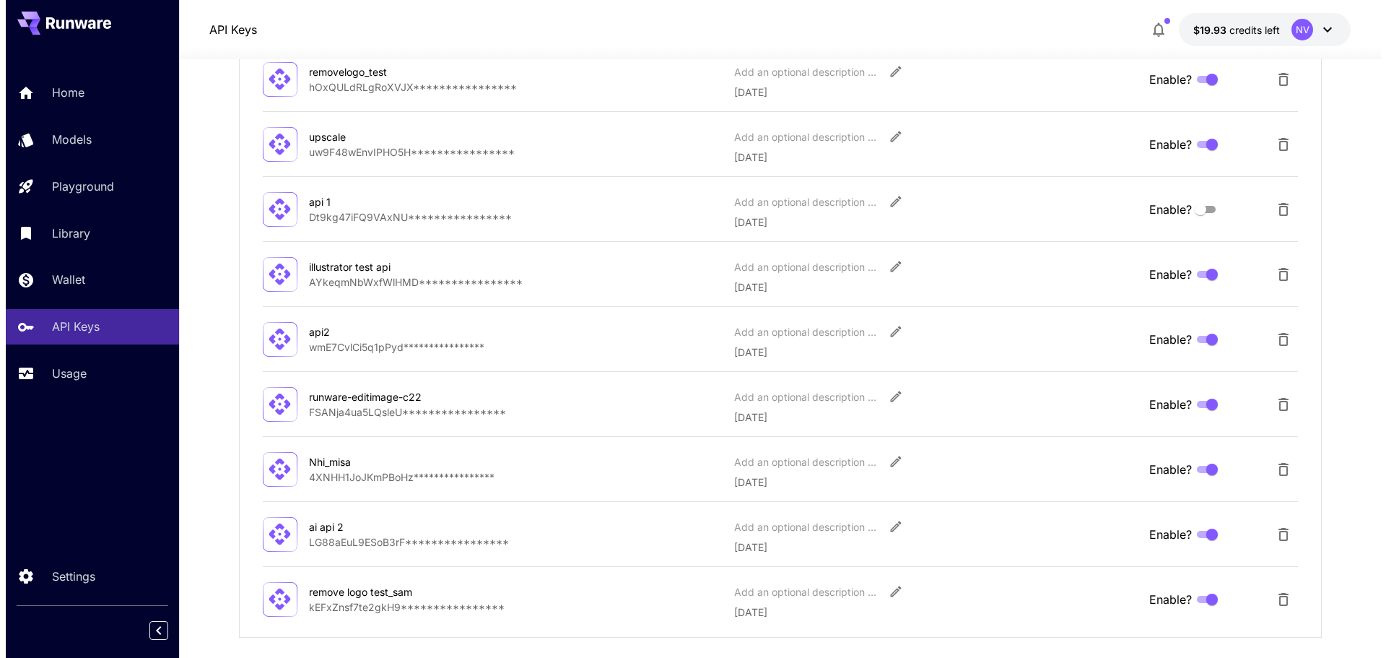
scroll to position [303, 0]
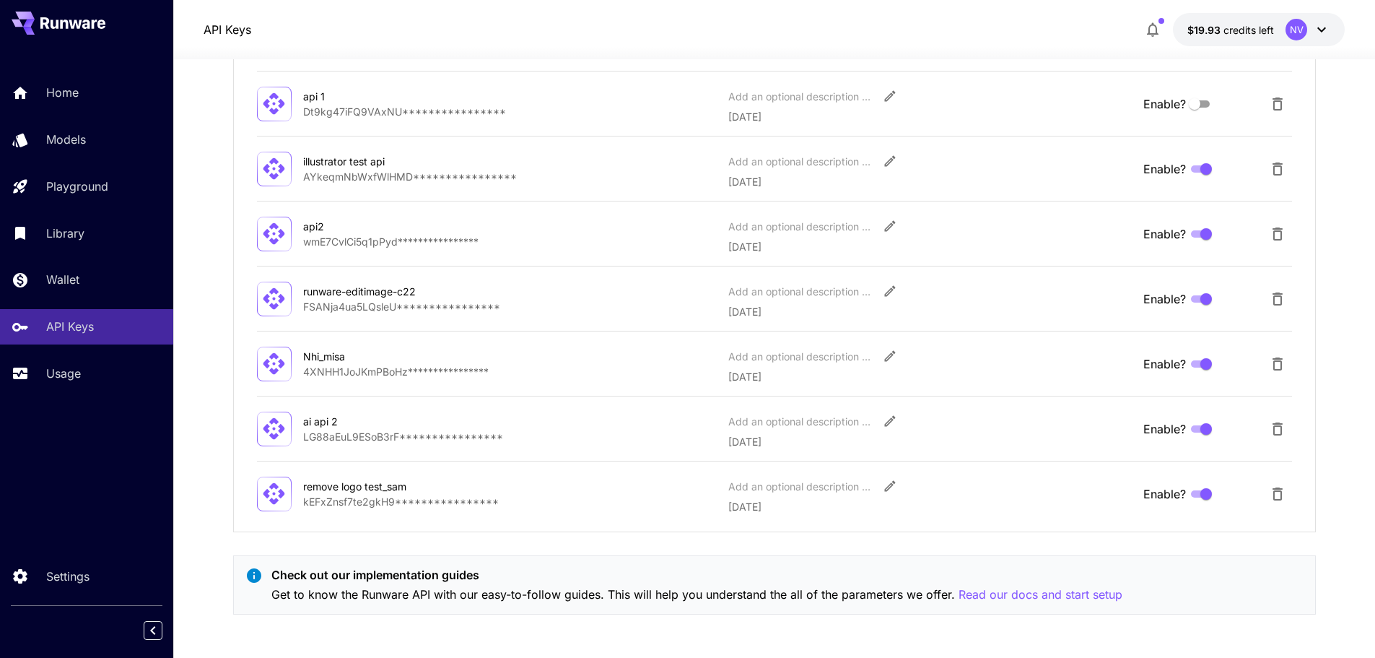
click at [1277, 489] on icon "Delete API Key" at bounding box center [1277, 493] width 17 height 17
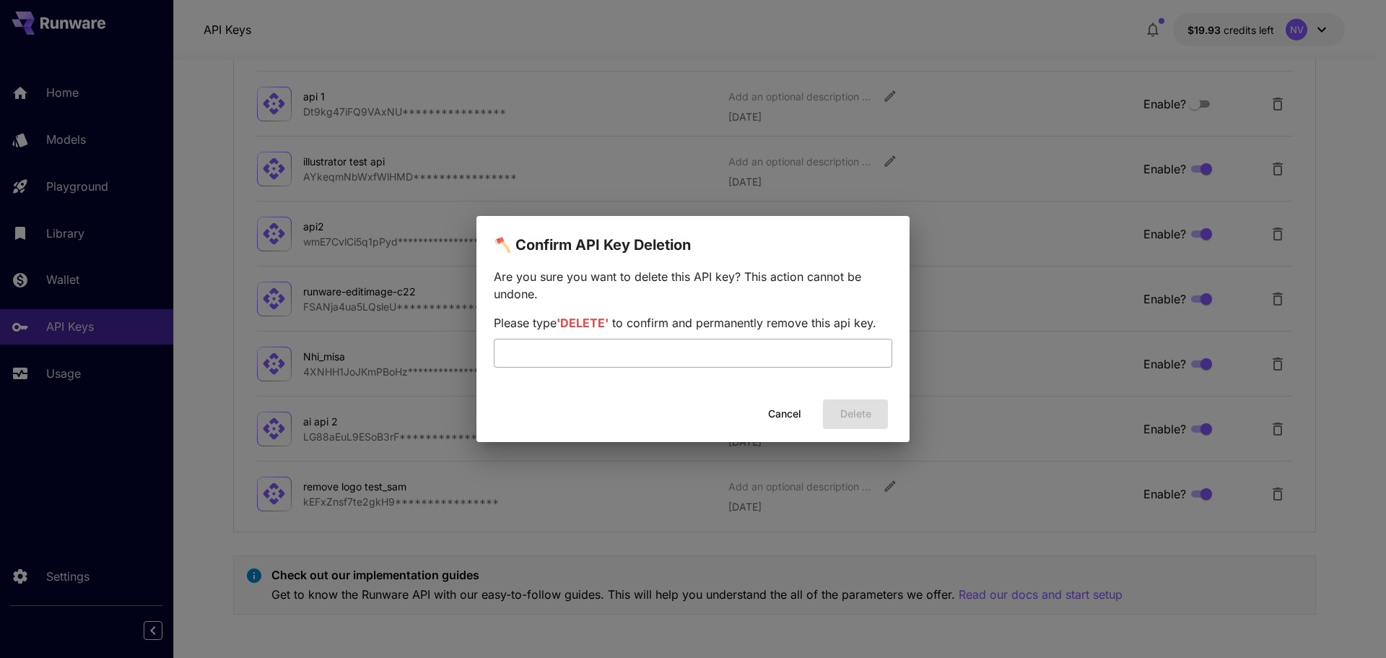
click at [746, 340] on input "text" at bounding box center [693, 353] width 399 height 29
type input "*"
type input "******"
click at [854, 411] on button "Delete" at bounding box center [855, 414] width 65 height 30
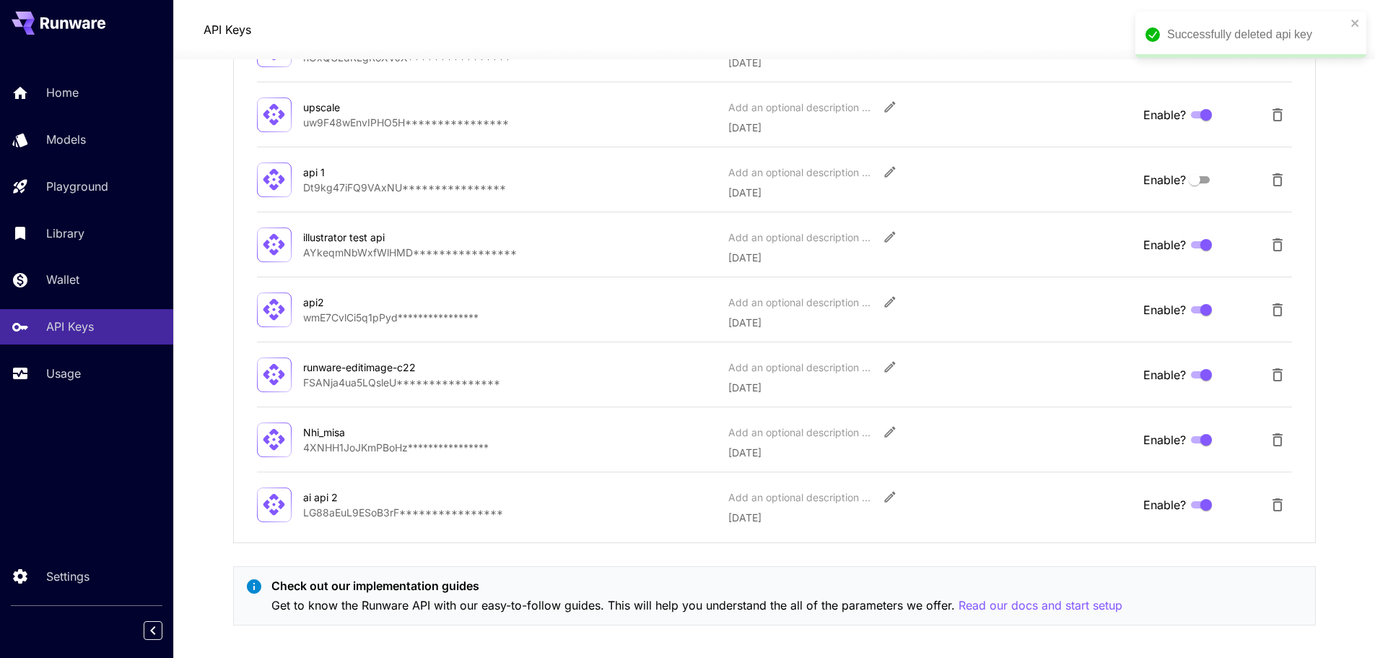
scroll to position [94, 0]
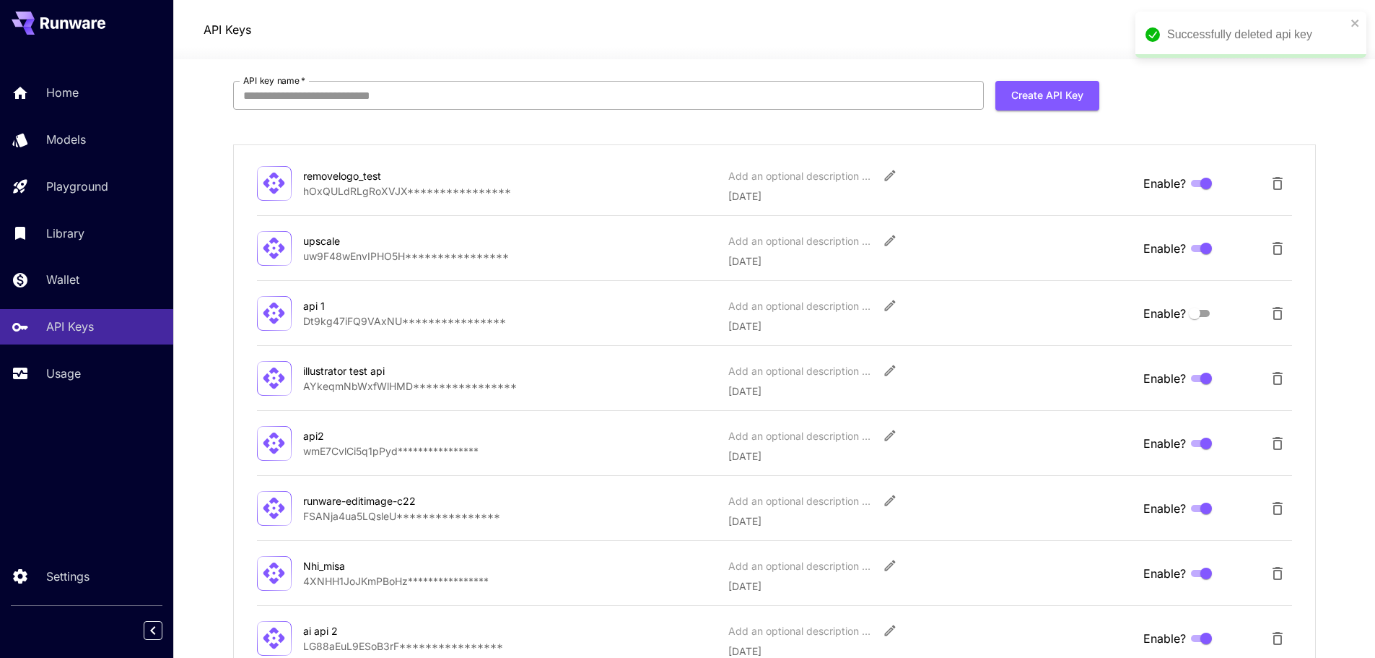
click at [623, 85] on input "API key name   *" at bounding box center [608, 95] width 751 height 29
type input "**********"
click at [1071, 95] on button "Create API Key" at bounding box center [1048, 96] width 104 height 30
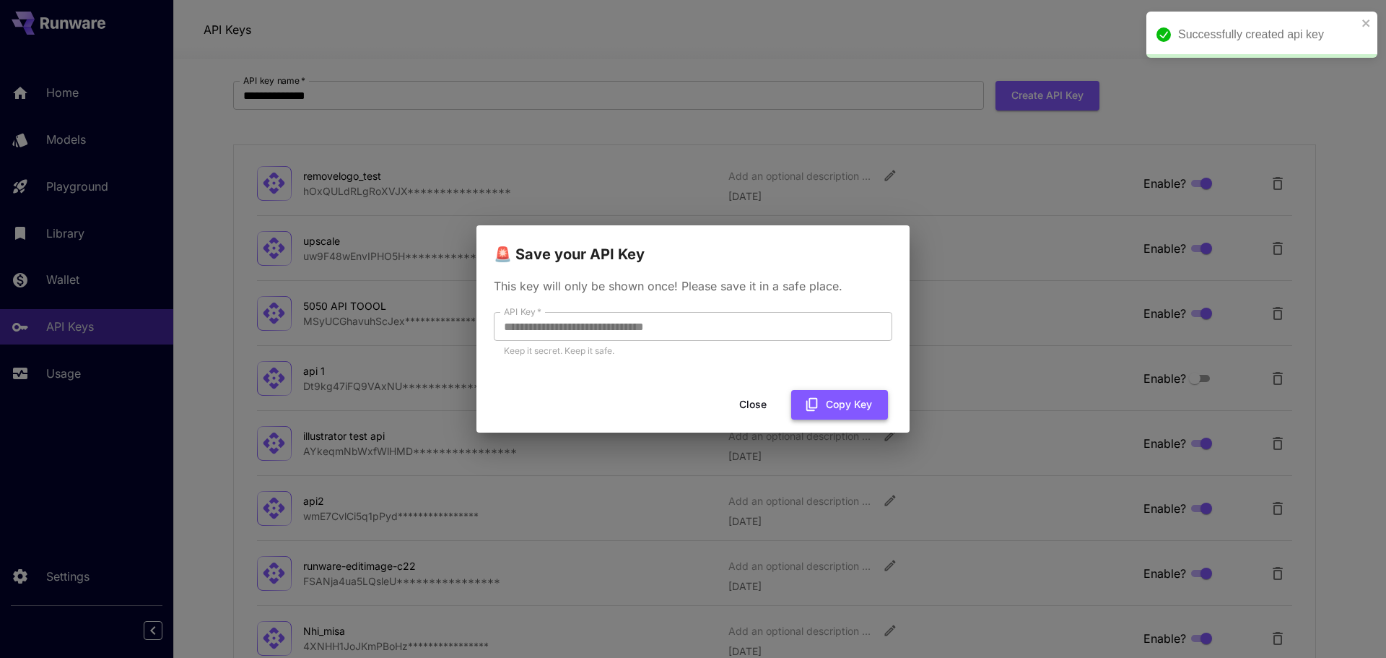
click at [837, 404] on button "Copy Key" at bounding box center [839, 405] width 97 height 30
click at [829, 399] on button "Copy Key" at bounding box center [839, 405] width 97 height 30
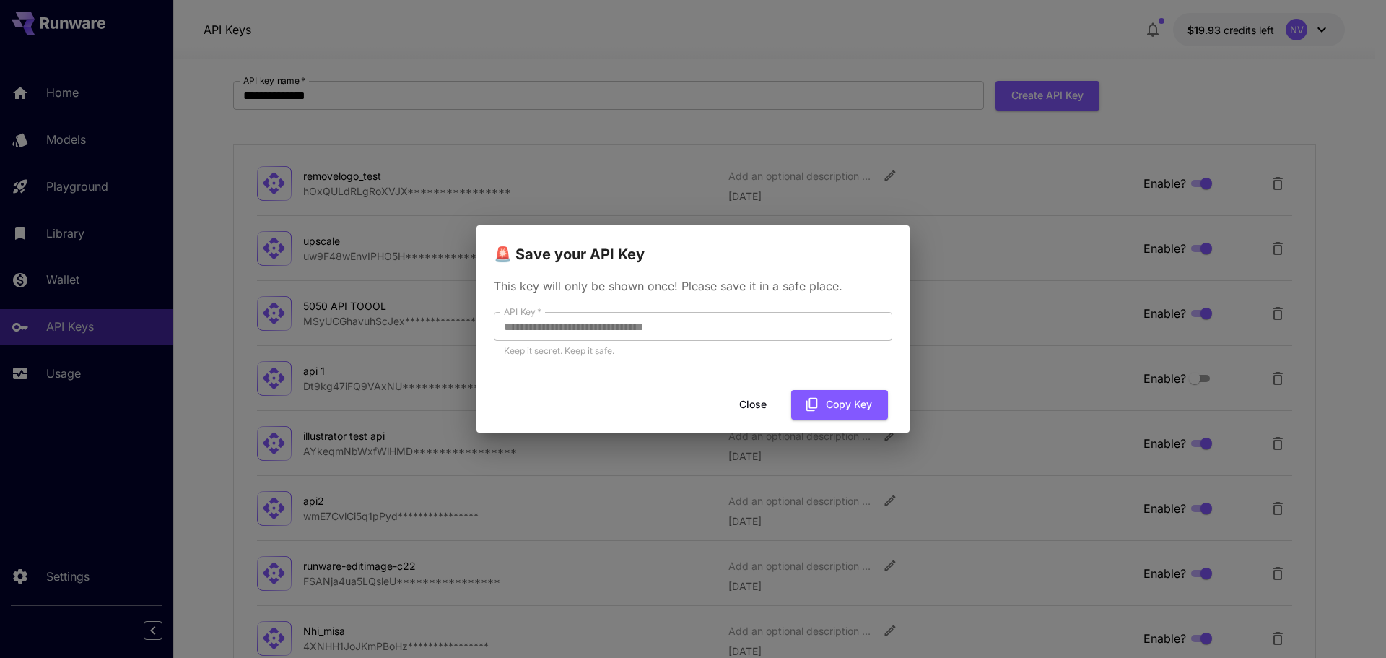
click at [762, 403] on button "Close" at bounding box center [752, 405] width 65 height 30
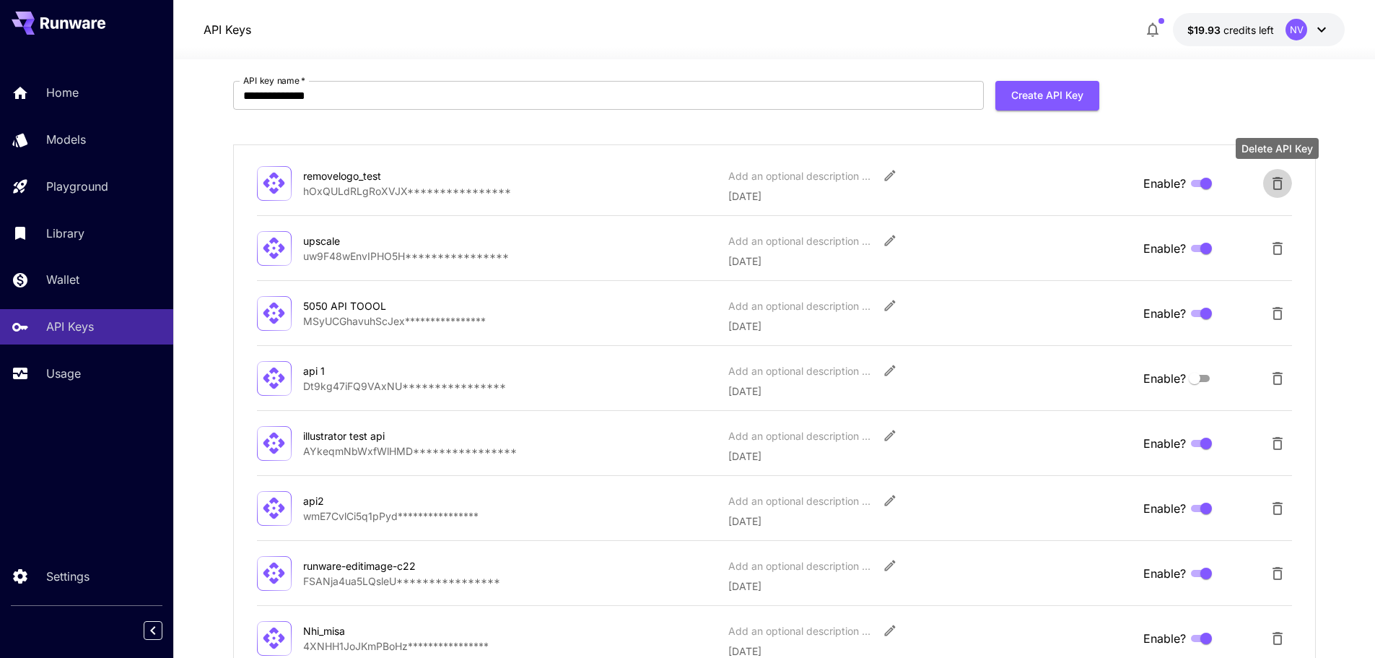
click at [1274, 184] on icon "Delete API Key" at bounding box center [1278, 183] width 10 height 13
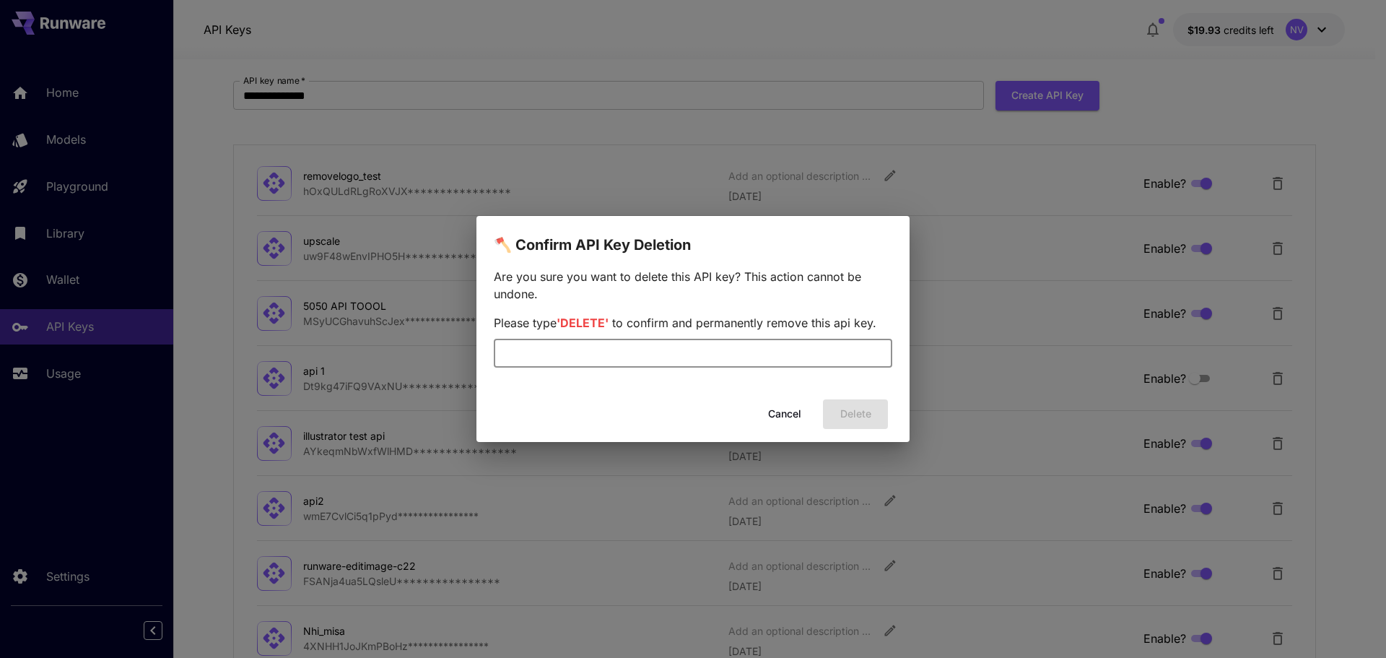
click at [779, 352] on input "text" at bounding box center [693, 353] width 399 height 29
type input "******"
click at [840, 412] on button "Delete" at bounding box center [855, 414] width 65 height 30
